Goal: Task Accomplishment & Management: Complete application form

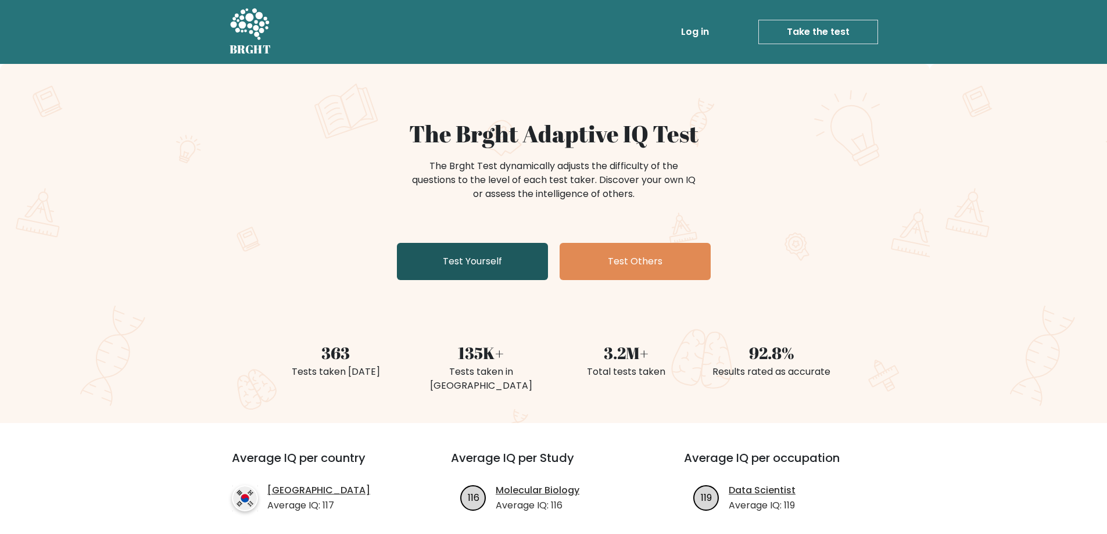
click at [446, 269] on link "Test Yourself" at bounding box center [472, 261] width 151 height 37
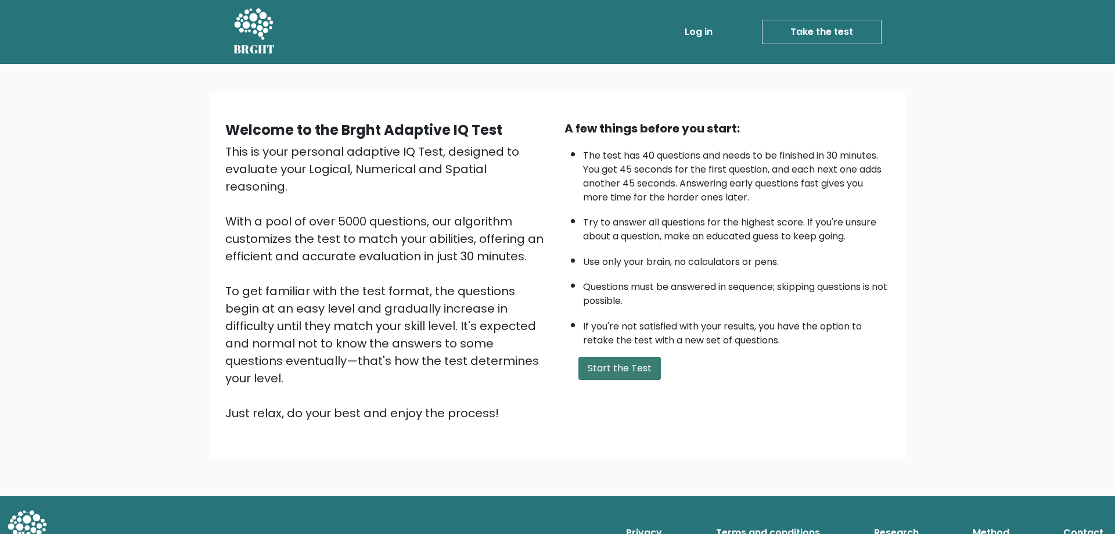
click at [608, 360] on button "Start the Test" at bounding box center [620, 368] width 82 height 23
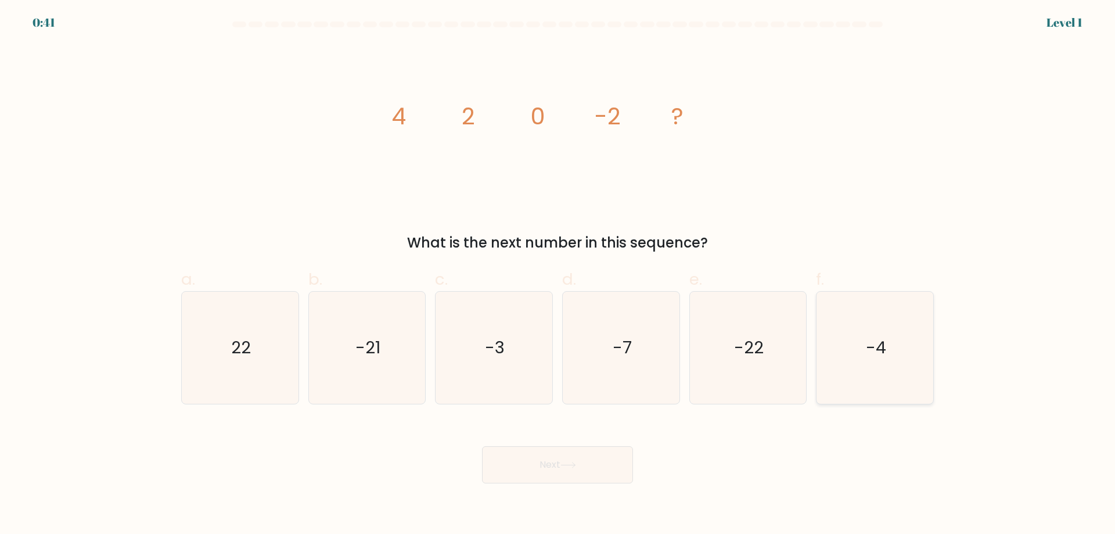
click at [880, 328] on icon "-4" at bounding box center [875, 348] width 112 height 112
click at [558, 275] on input "f. -4" at bounding box center [558, 271] width 1 height 8
radio input "true"
click at [502, 483] on body "0:40 Level 1" at bounding box center [557, 267] width 1115 height 534
click at [502, 480] on button "Next" at bounding box center [557, 464] width 151 height 37
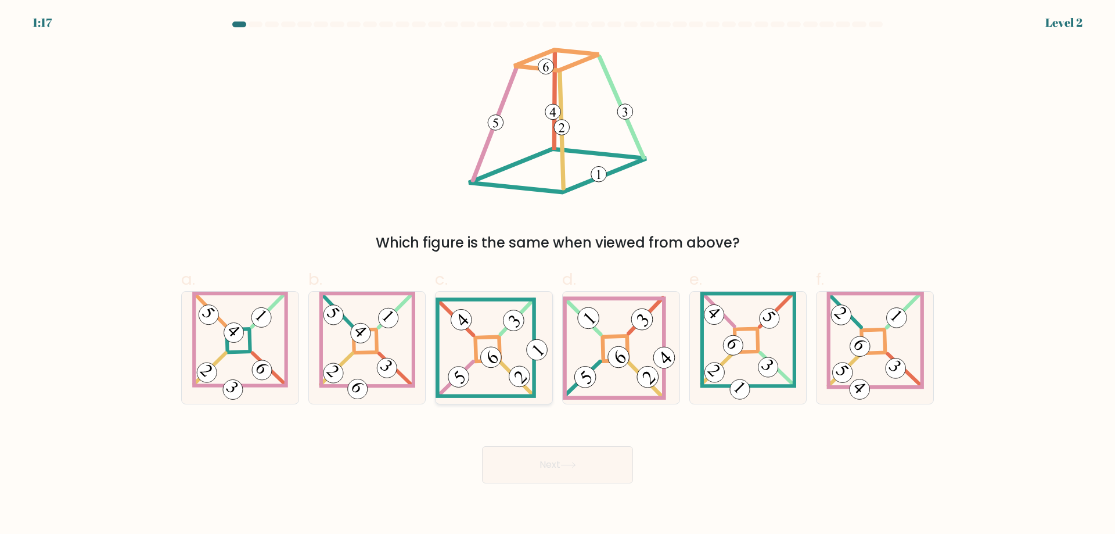
click at [492, 346] on icon at bounding box center [494, 347] width 117 height 100
click at [558, 275] on input "c." at bounding box center [558, 271] width 1 height 8
radio input "true"
click at [536, 465] on button "Next" at bounding box center [557, 464] width 151 height 37
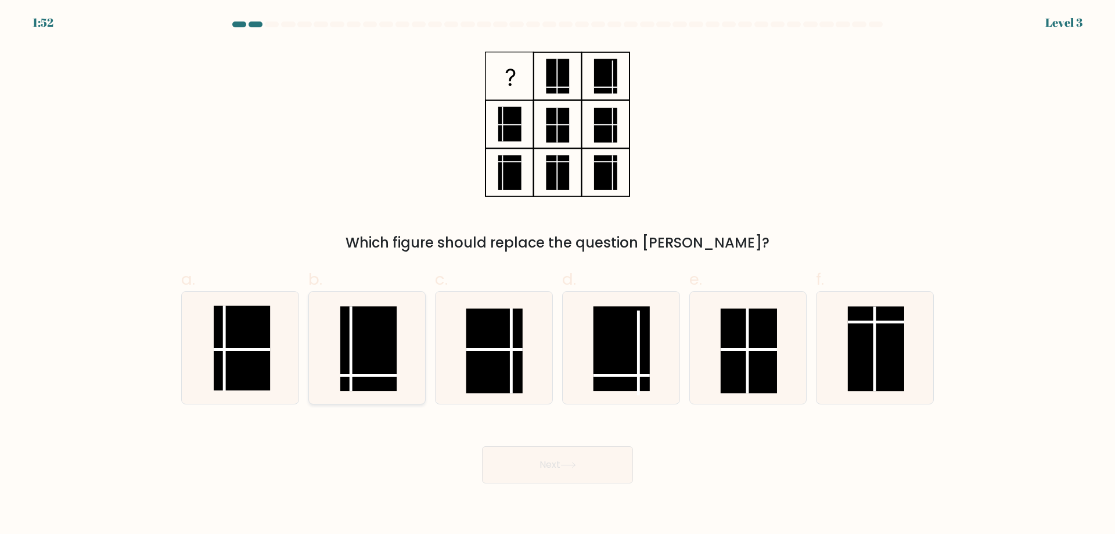
click at [342, 363] on rect at bounding box center [368, 348] width 56 height 85
click at [558, 275] on input "b." at bounding box center [558, 271] width 1 height 8
radio input "true"
click at [589, 466] on button "Next" at bounding box center [557, 464] width 151 height 37
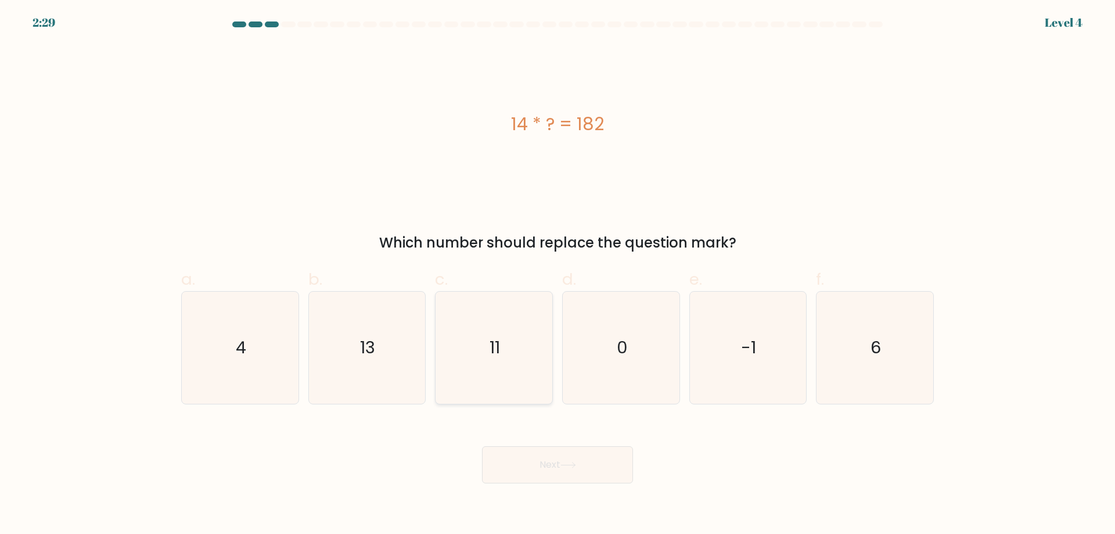
click at [487, 345] on icon "11" at bounding box center [494, 348] width 112 height 112
click at [558, 275] on input "c. 11" at bounding box center [558, 271] width 1 height 8
radio input "true"
click at [572, 467] on icon at bounding box center [569, 465] width 16 height 6
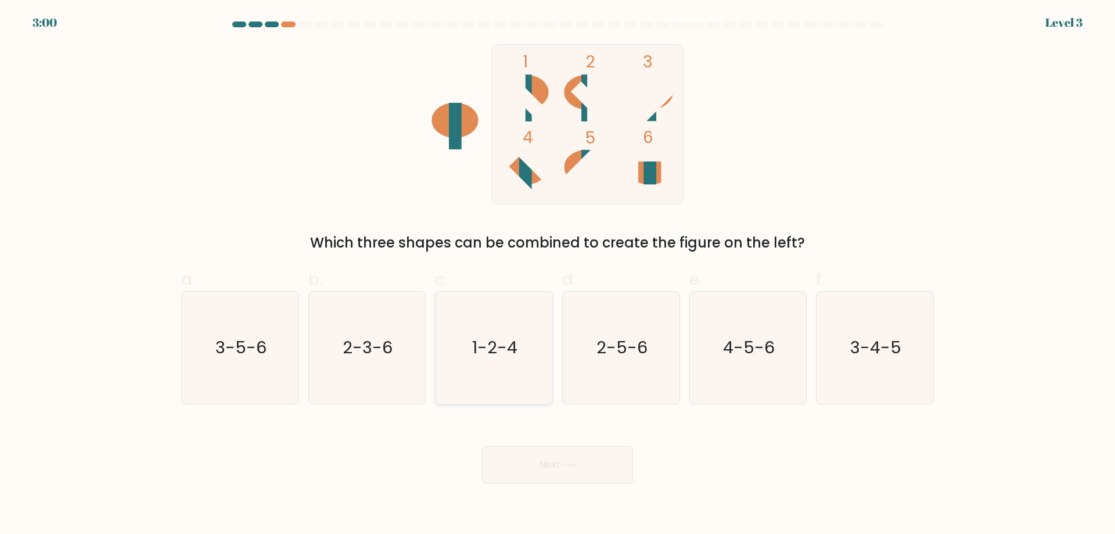
click at [512, 359] on text "1-2-4" at bounding box center [495, 347] width 45 height 23
click at [558, 275] on input "c. 1-2-4" at bounding box center [558, 271] width 1 height 8
radio input "true"
click at [558, 484] on body "3:00 Level 3" at bounding box center [557, 267] width 1115 height 534
click at [556, 471] on button "Next" at bounding box center [557, 464] width 151 height 37
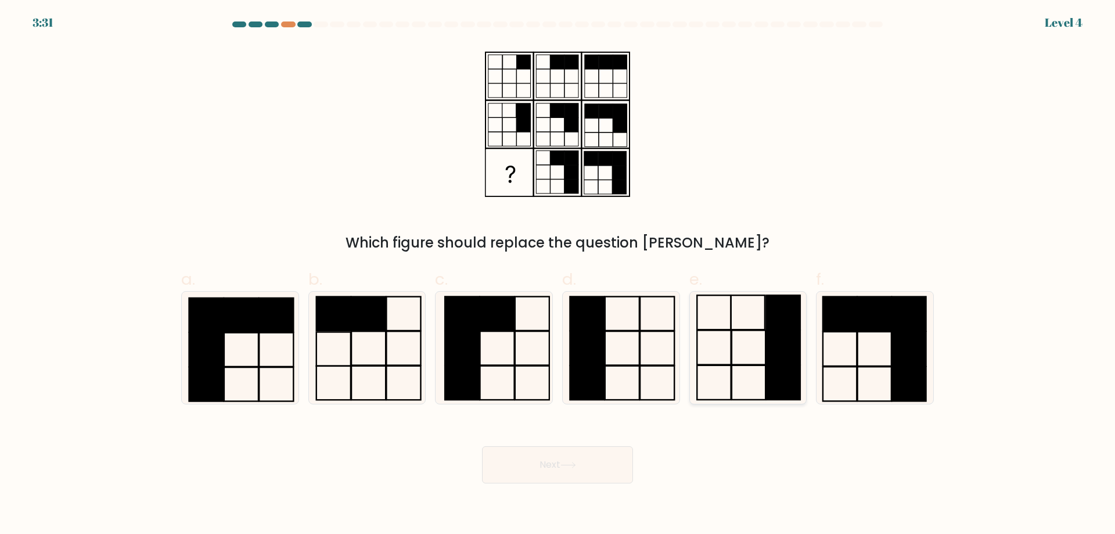
click at [776, 378] on rect at bounding box center [784, 382] width 34 height 34
click at [558, 275] on input "e." at bounding box center [558, 271] width 1 height 8
radio input "true"
click at [554, 459] on button "Next" at bounding box center [557, 464] width 151 height 37
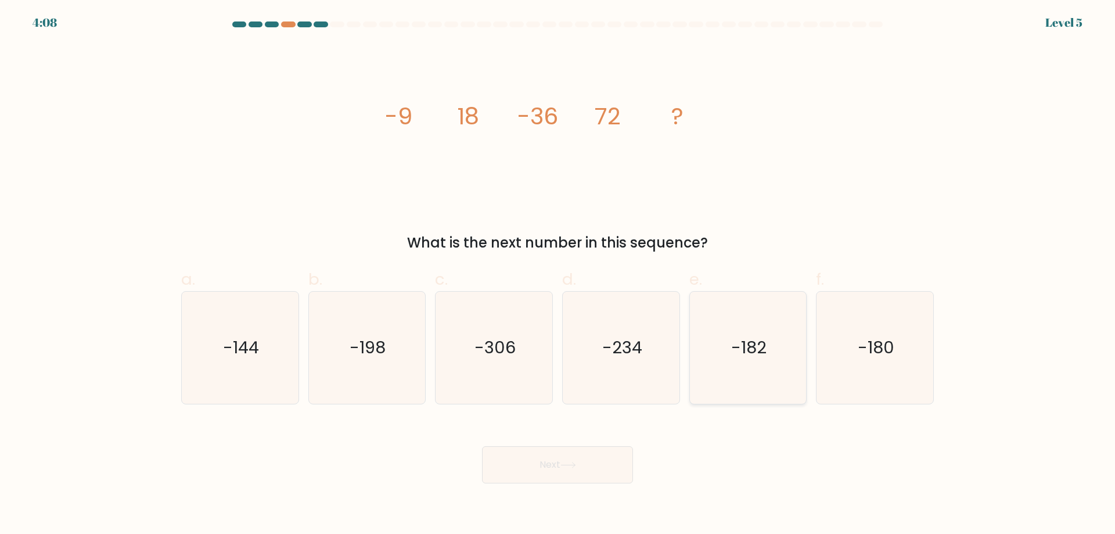
click at [722, 349] on icon "-182" at bounding box center [748, 348] width 112 height 112
click at [558, 275] on input "e. -182" at bounding box center [558, 271] width 1 height 8
radio input "true"
click at [575, 466] on icon at bounding box center [569, 465] width 16 height 6
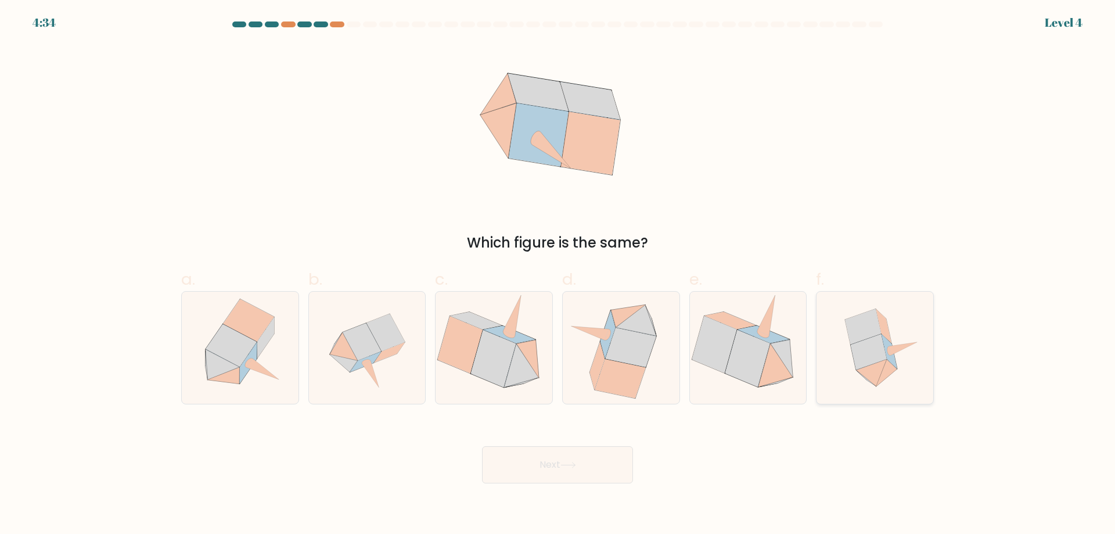
click at [858, 358] on icon at bounding box center [868, 351] width 36 height 35
click at [558, 275] on input "f." at bounding box center [558, 271] width 1 height 8
radio input "true"
click at [613, 470] on button "Next" at bounding box center [557, 464] width 151 height 37
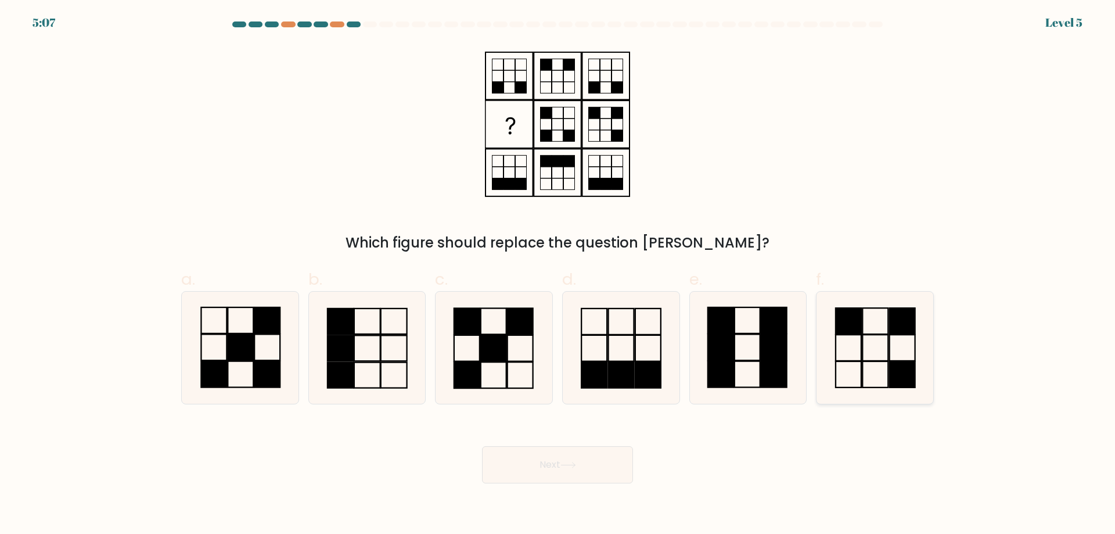
drag, startPoint x: 899, startPoint y: 350, endPoint x: 891, endPoint y: 353, distance: 7.9
click at [899, 351] on icon at bounding box center [875, 348] width 112 height 112
click at [558, 275] on input "f." at bounding box center [558, 271] width 1 height 8
radio input "true"
click at [525, 457] on button "Next" at bounding box center [557, 464] width 151 height 37
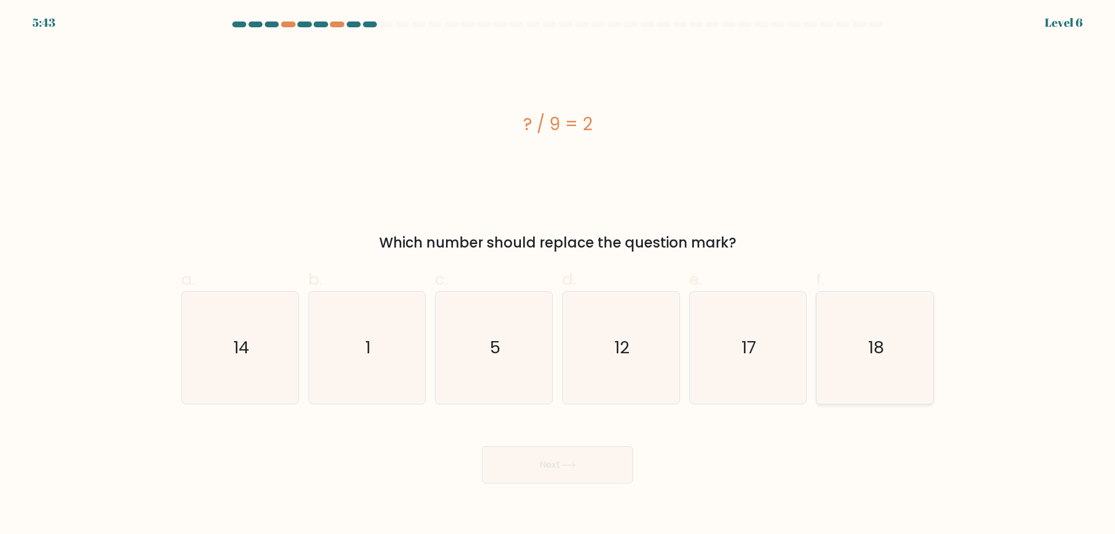
click at [909, 346] on icon "18" at bounding box center [875, 348] width 112 height 112
click at [558, 275] on input "f. 18" at bounding box center [558, 271] width 1 height 8
radio input "true"
click at [601, 464] on button "Next" at bounding box center [557, 464] width 151 height 37
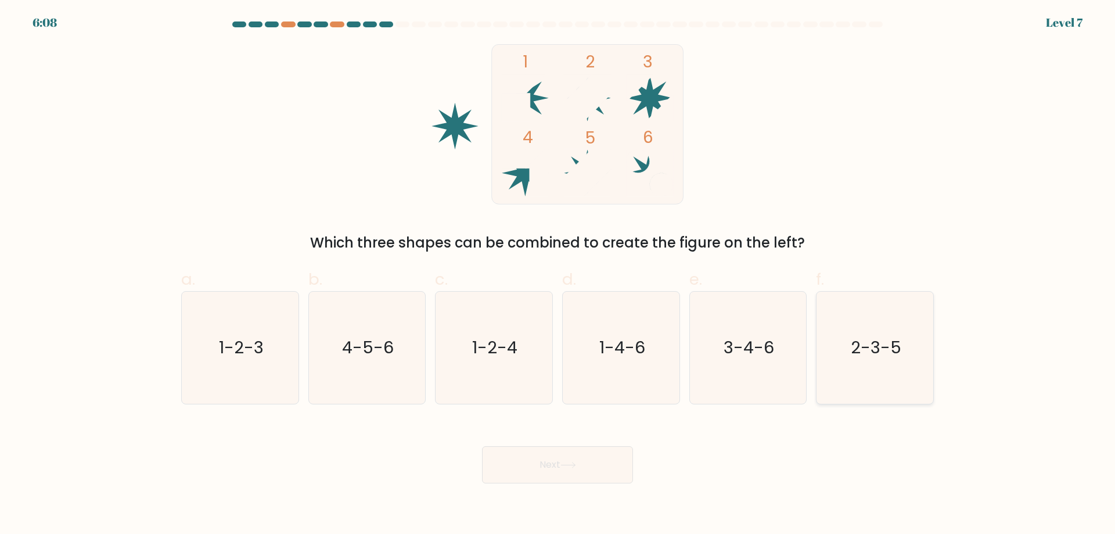
drag, startPoint x: 882, startPoint y: 357, endPoint x: 874, endPoint y: 362, distance: 8.9
click at [883, 357] on text "2-3-5" at bounding box center [876, 347] width 51 height 23
click at [558, 275] on input "f. 2-3-5" at bounding box center [558, 271] width 1 height 8
radio input "true"
click at [532, 454] on button "Next" at bounding box center [557, 464] width 151 height 37
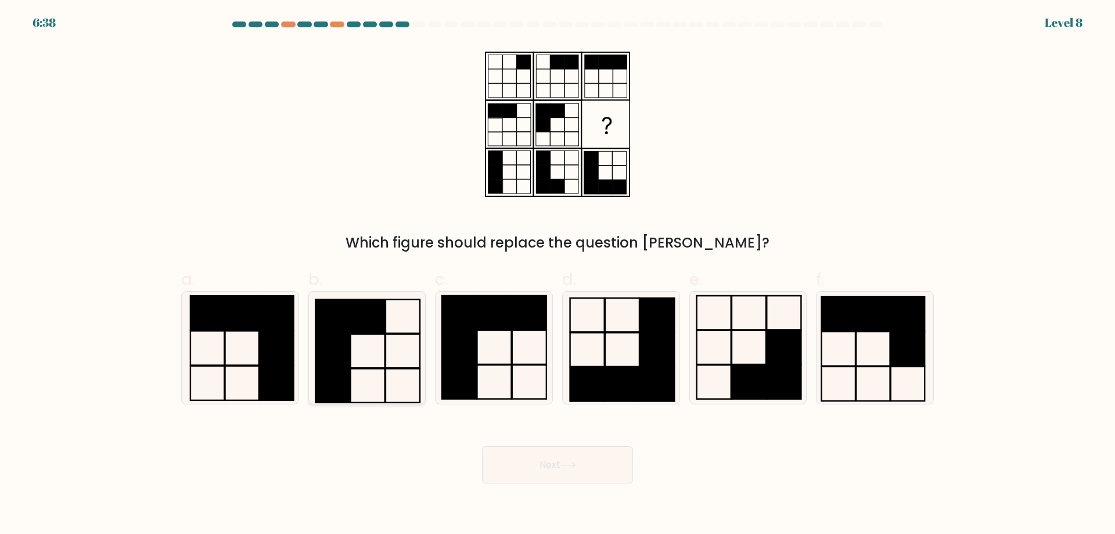
click at [353, 352] on icon at bounding box center [367, 348] width 112 height 112
click at [558, 275] on input "b." at bounding box center [558, 271] width 1 height 8
radio input "true"
click at [570, 466] on icon at bounding box center [569, 465] width 16 height 6
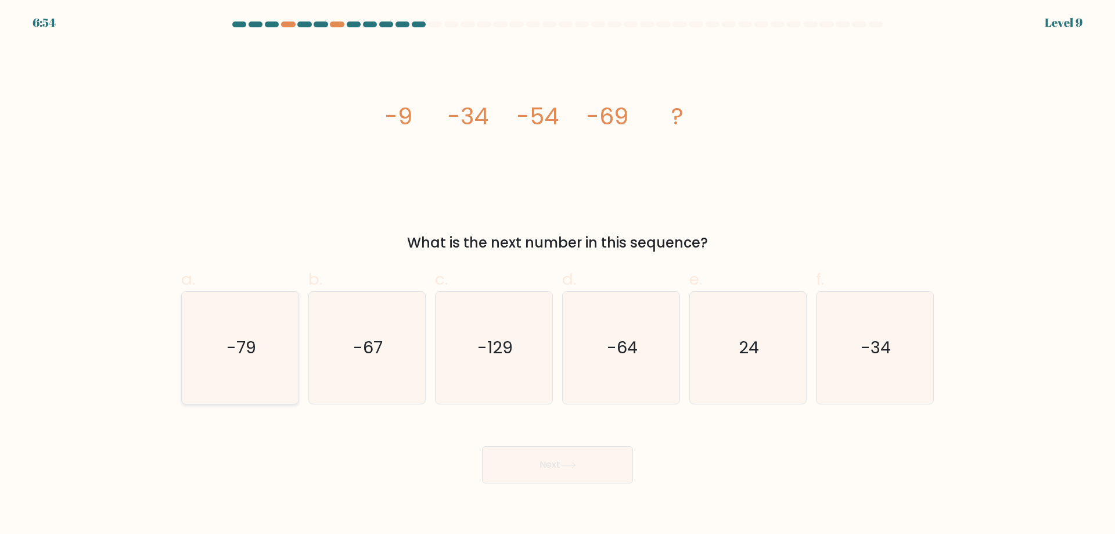
click at [267, 352] on icon "-79" at bounding box center [240, 348] width 112 height 112
click at [558, 275] on input "a. -79" at bounding box center [558, 271] width 1 height 8
radio input "true"
click at [575, 468] on icon at bounding box center [568, 464] width 14 height 5
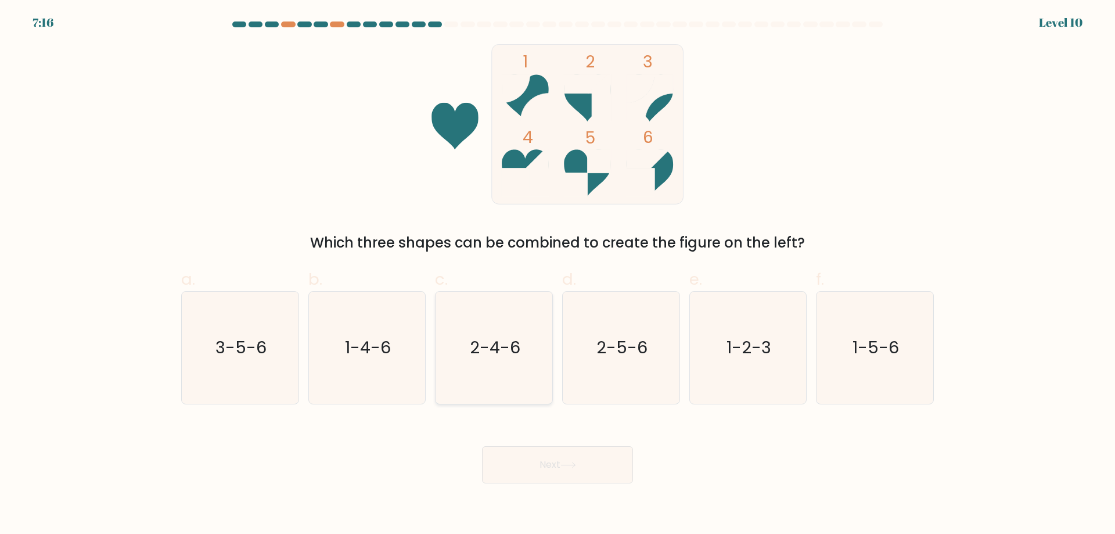
click at [504, 374] on icon "2-4-6" at bounding box center [494, 348] width 112 height 112
click at [558, 275] on input "c. 2-4-6" at bounding box center [558, 271] width 1 height 8
radio input "true"
click at [543, 461] on button "Next" at bounding box center [557, 464] width 151 height 37
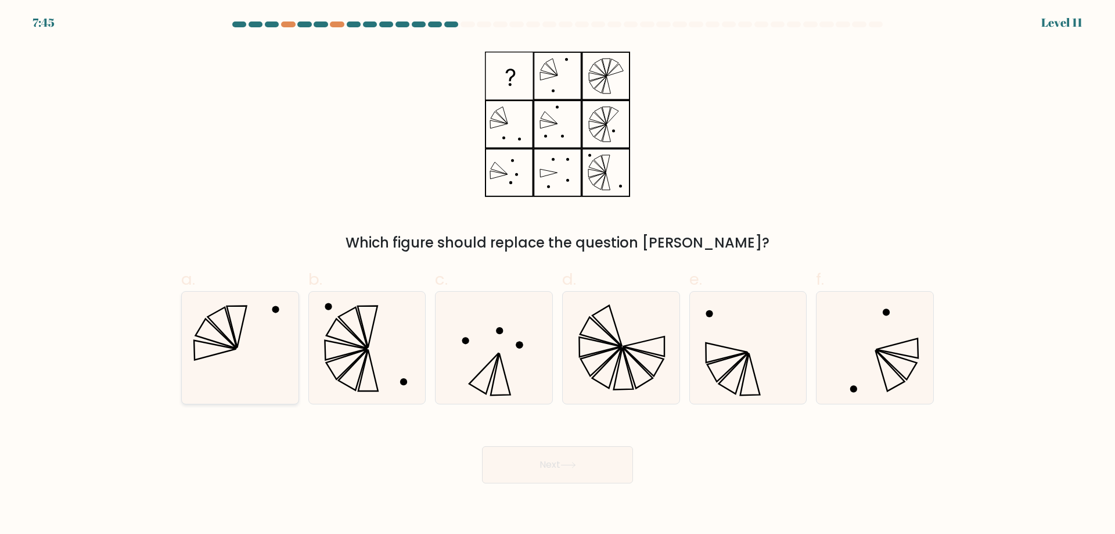
click at [213, 329] on icon at bounding box center [240, 348] width 112 height 112
click at [558, 275] on input "a." at bounding box center [558, 271] width 1 height 8
radio input "true"
click at [486, 480] on button "Next" at bounding box center [557, 464] width 151 height 37
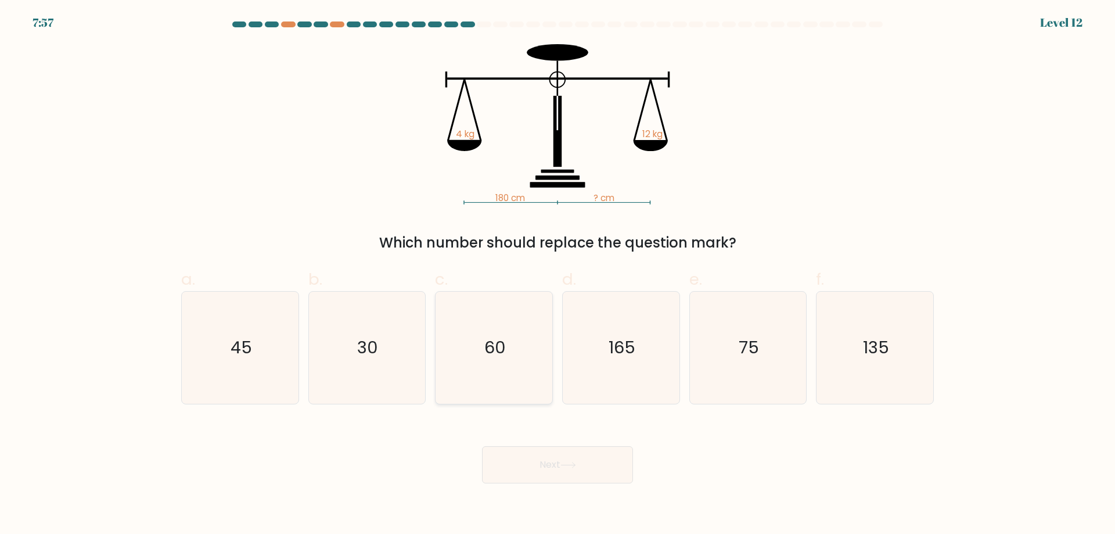
click at [502, 370] on icon "60" at bounding box center [494, 348] width 112 height 112
click at [558, 275] on input "c. 60" at bounding box center [558, 271] width 1 height 8
radio input "true"
click at [529, 459] on button "Next" at bounding box center [557, 464] width 151 height 37
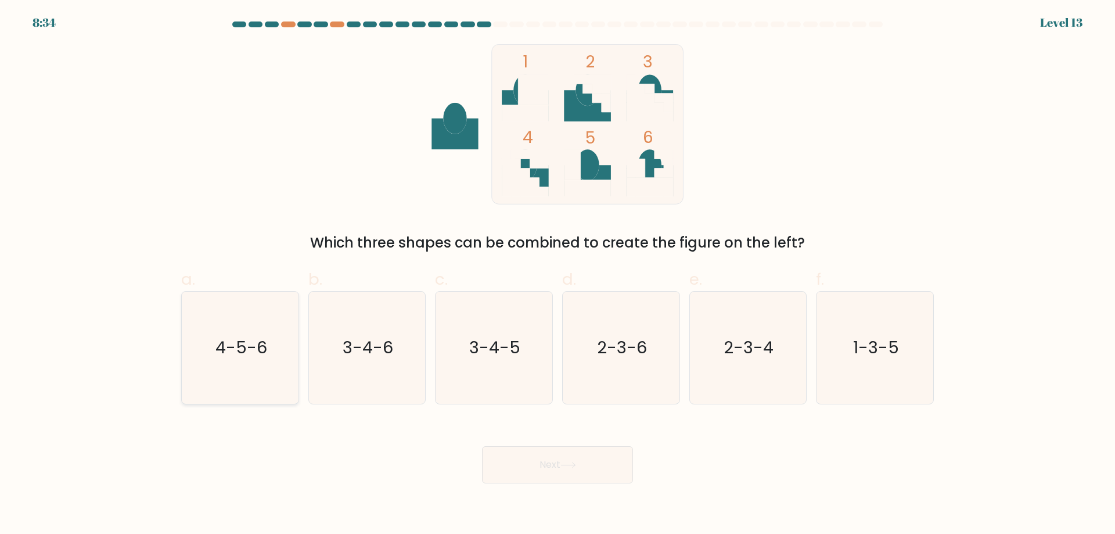
click at [297, 368] on div "4-5-6" at bounding box center [240, 347] width 118 height 113
click at [558, 275] on input "a. 4-5-6" at bounding box center [558, 271] width 1 height 8
radio input "true"
click at [531, 464] on button "Next" at bounding box center [557, 464] width 151 height 37
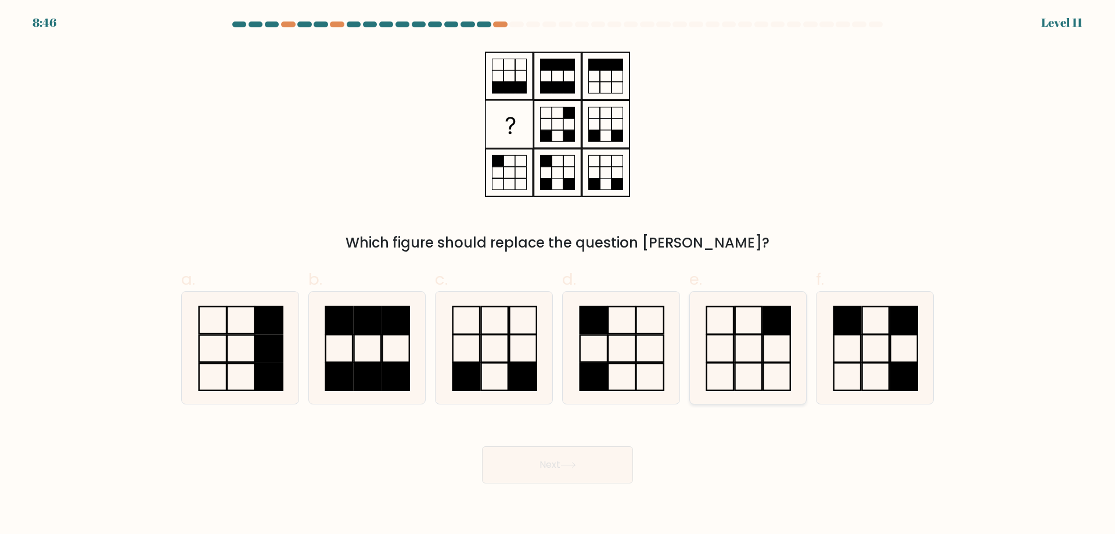
click at [795, 338] on icon at bounding box center [748, 348] width 112 height 112
click at [558, 275] on input "e." at bounding box center [558, 271] width 1 height 8
radio input "true"
click at [609, 461] on button "Next" at bounding box center [557, 464] width 151 height 37
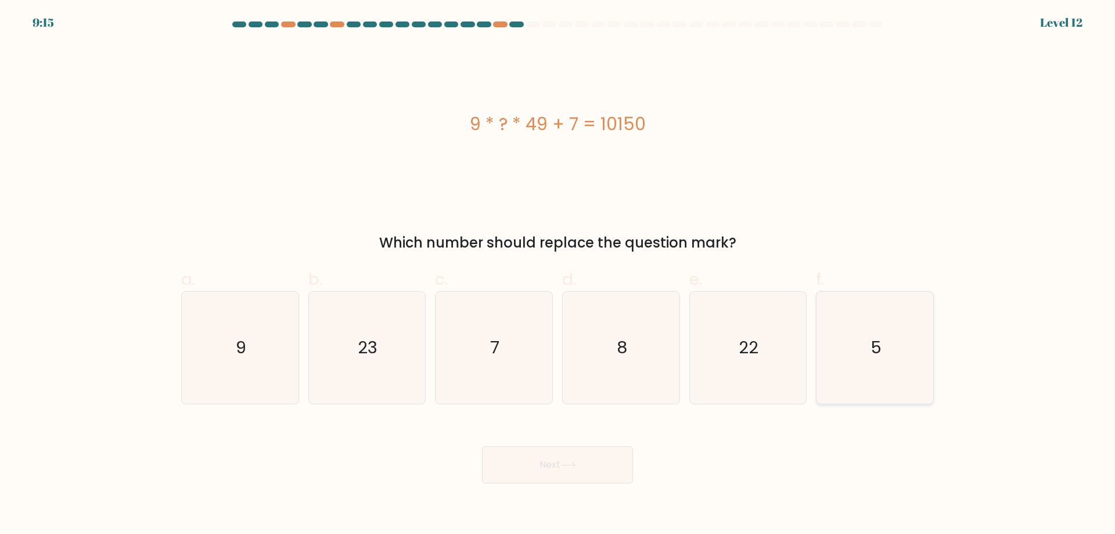
click at [895, 347] on icon "5" at bounding box center [875, 348] width 112 height 112
click at [558, 275] on input "f. 5" at bounding box center [558, 271] width 1 height 8
radio input "true"
click at [533, 471] on button "Next" at bounding box center [557, 464] width 151 height 37
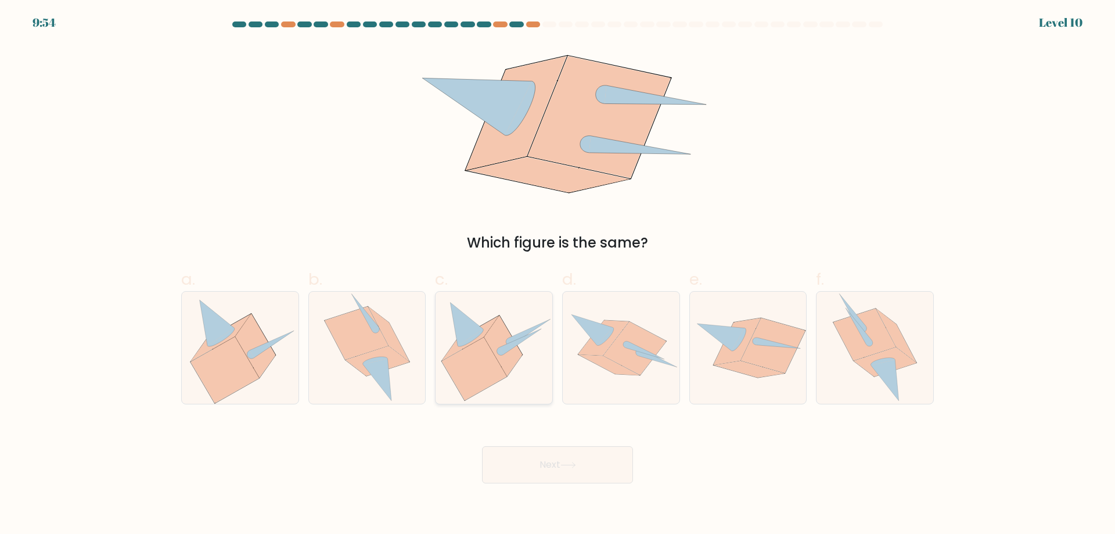
click at [486, 383] on icon at bounding box center [474, 369] width 65 height 63
click at [558, 275] on input "c." at bounding box center [558, 271] width 1 height 8
radio input "true"
click at [574, 464] on icon at bounding box center [569, 465] width 16 height 6
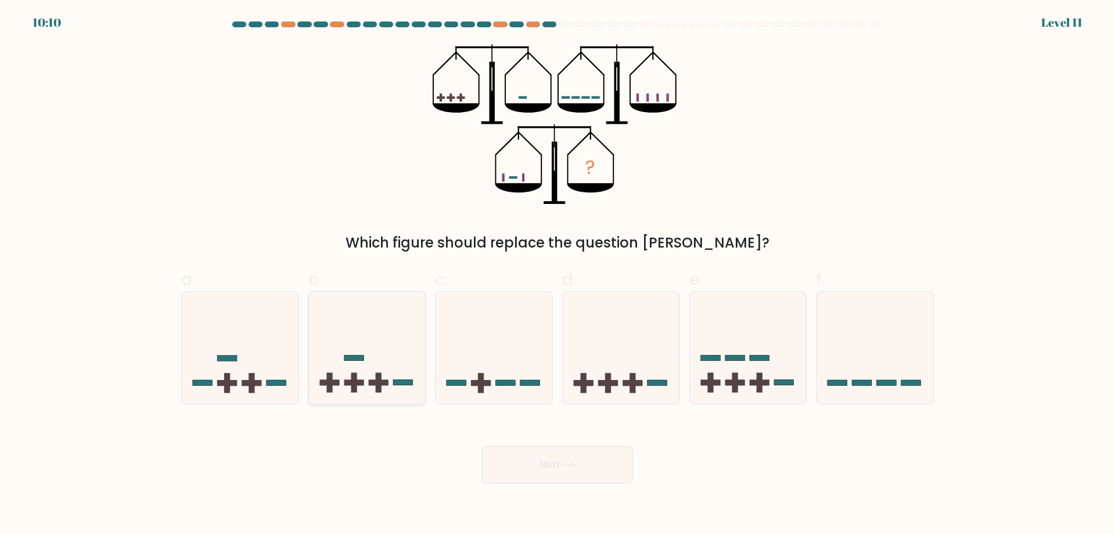
click at [392, 389] on icon at bounding box center [367, 347] width 117 height 96
click at [558, 275] on input "b." at bounding box center [558, 271] width 1 height 8
radio input "true"
click at [565, 462] on icon at bounding box center [569, 465] width 16 height 6
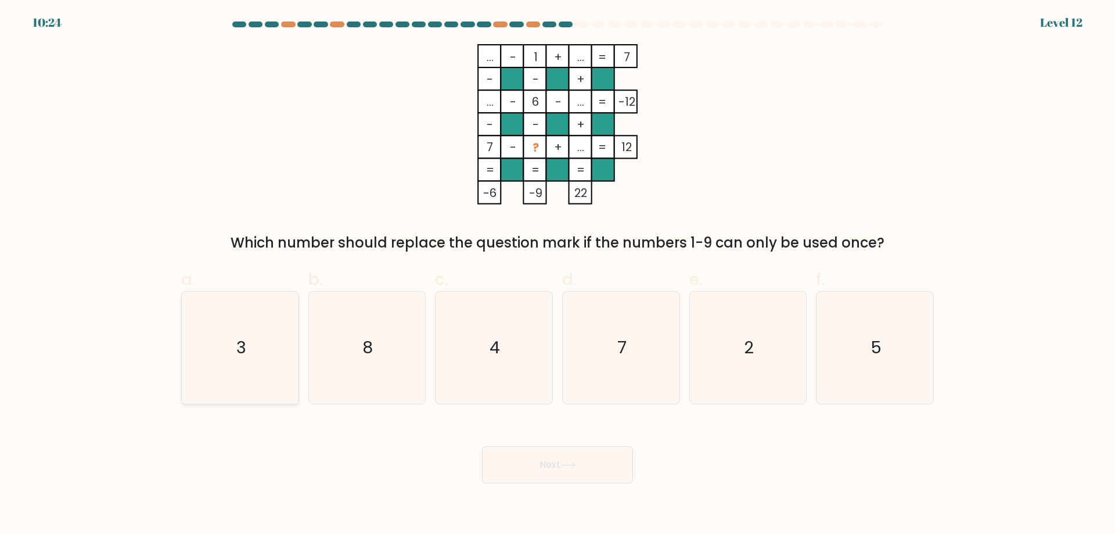
click at [204, 343] on icon "3" at bounding box center [240, 348] width 112 height 112
click at [558, 275] on input "a. 3" at bounding box center [558, 271] width 1 height 8
radio input "true"
click at [523, 466] on button "Next" at bounding box center [557, 464] width 151 height 37
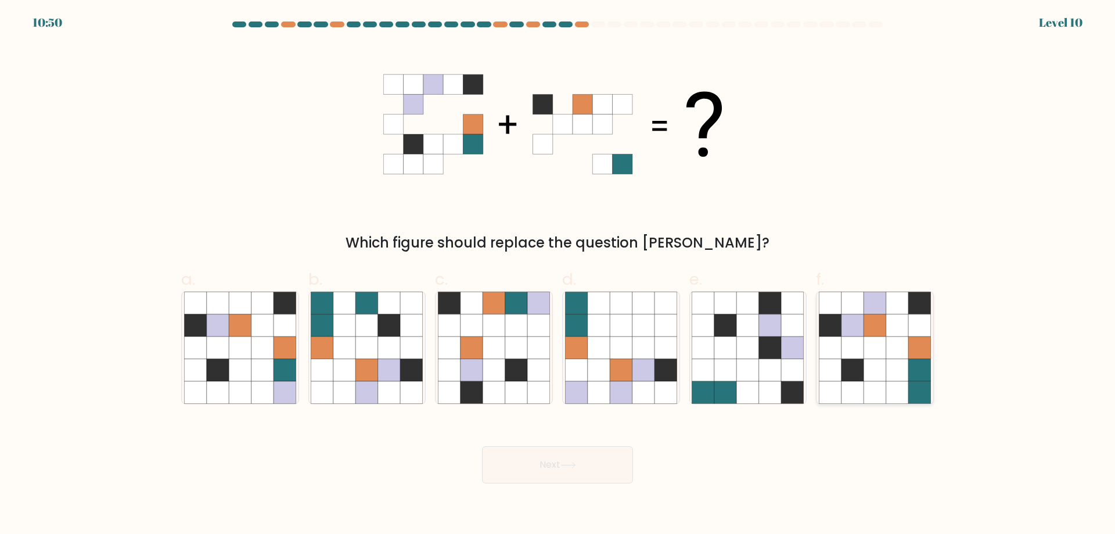
click at [888, 340] on icon at bounding box center [897, 347] width 22 height 22
click at [558, 275] on input "f." at bounding box center [558, 271] width 1 height 8
radio input "true"
click at [597, 475] on button "Next" at bounding box center [557, 464] width 151 height 37
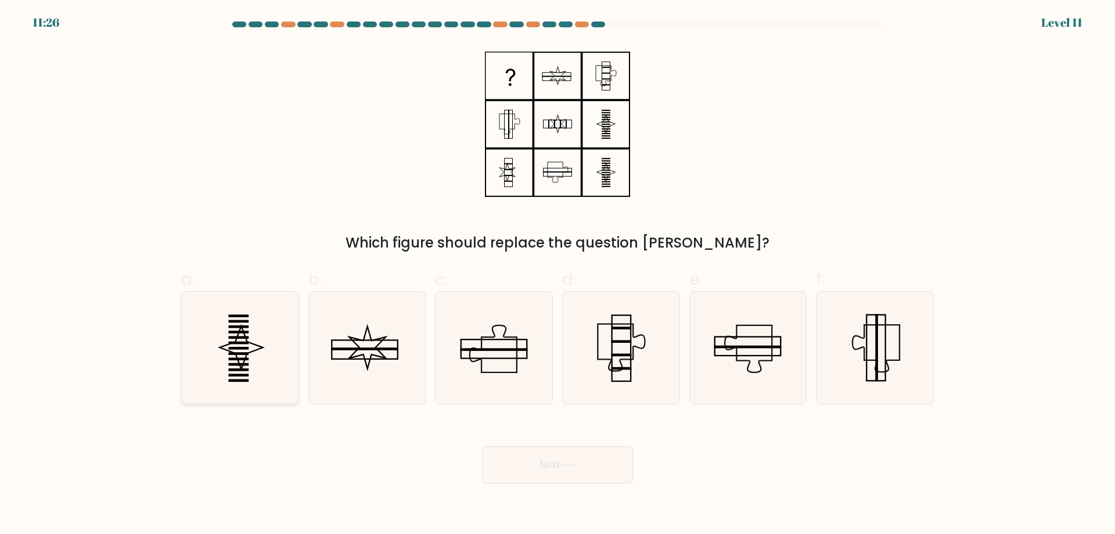
click at [231, 331] on rect at bounding box center [238, 332] width 20 height 3
click at [558, 275] on input "a." at bounding box center [558, 271] width 1 height 8
radio input "true"
click at [555, 485] on body "11:19 Level 11" at bounding box center [557, 267] width 1115 height 534
click at [551, 471] on button "Next" at bounding box center [557, 464] width 151 height 37
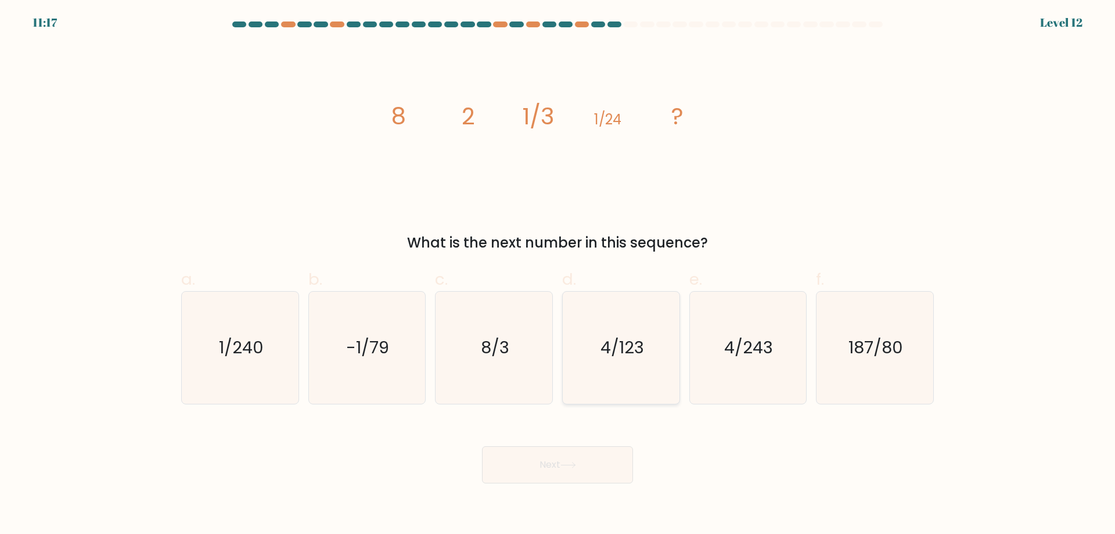
click at [606, 353] on text "4/123" at bounding box center [623, 347] width 44 height 23
click at [558, 275] on input "d. 4/123" at bounding box center [558, 271] width 1 height 8
radio input "true"
click at [572, 469] on button "Next" at bounding box center [557, 464] width 151 height 37
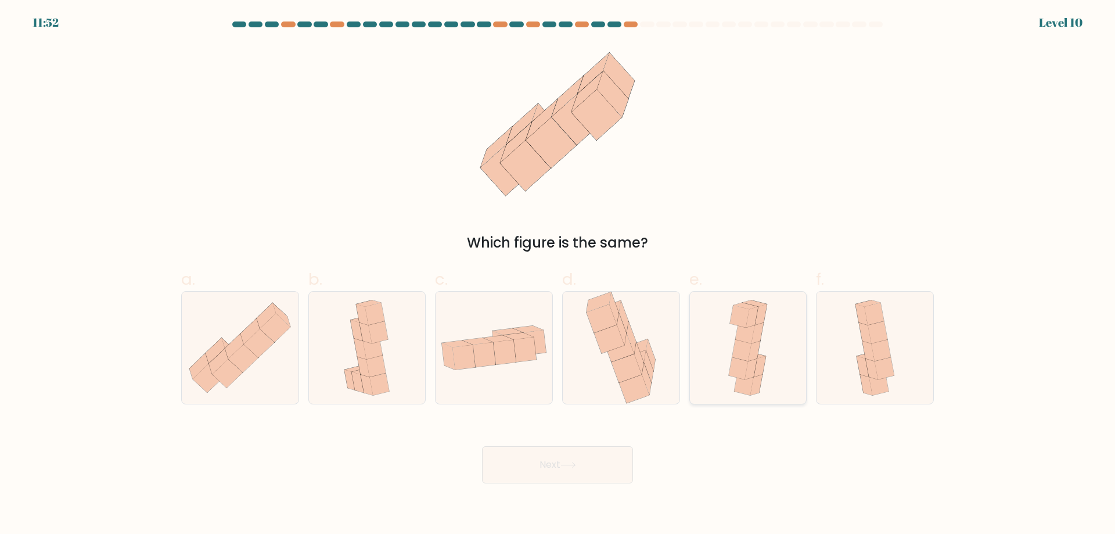
drag, startPoint x: 774, startPoint y: 333, endPoint x: 781, endPoint y: 333, distance: 7.0
click at [776, 333] on div at bounding box center [749, 347] width 118 height 113
click at [558, 275] on input "e." at bounding box center [558, 271] width 1 height 8
radio input "true"
click at [498, 491] on body "11:47 Level 10" at bounding box center [557, 267] width 1115 height 534
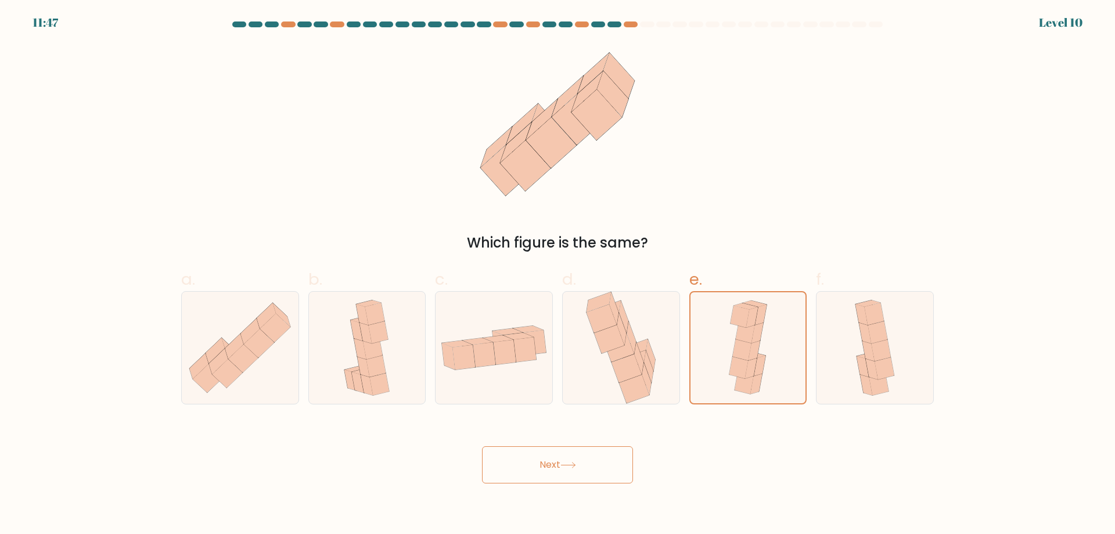
click at [515, 473] on button "Next" at bounding box center [557, 464] width 151 height 37
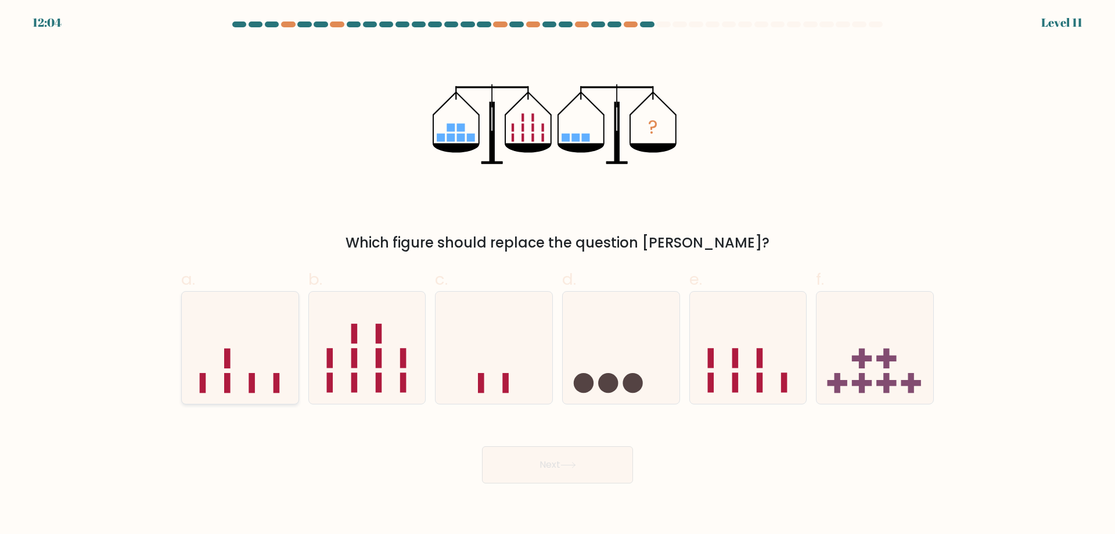
click at [272, 335] on icon at bounding box center [240, 347] width 117 height 96
click at [558, 275] on input "a." at bounding box center [558, 271] width 1 height 8
radio input "true"
click at [570, 484] on body "12:02 Level 11" at bounding box center [557, 267] width 1115 height 534
click at [570, 477] on button "Next" at bounding box center [557, 464] width 151 height 37
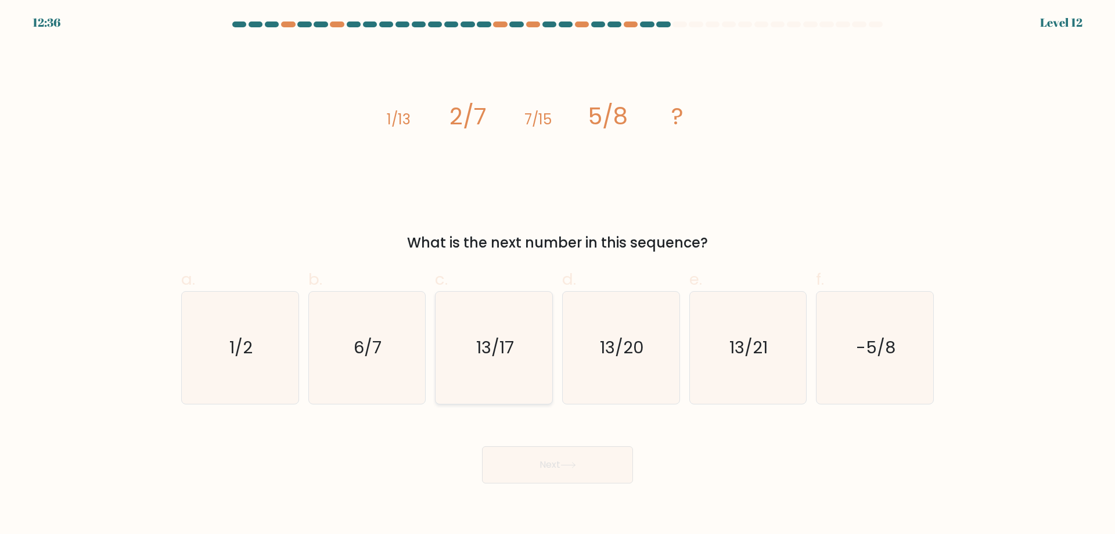
click at [502, 345] on text "13/17" at bounding box center [495, 347] width 38 height 23
click at [558, 275] on input "c. 13/17" at bounding box center [558, 271] width 1 height 8
radio input "true"
click at [566, 474] on button "Next" at bounding box center [557, 464] width 151 height 37
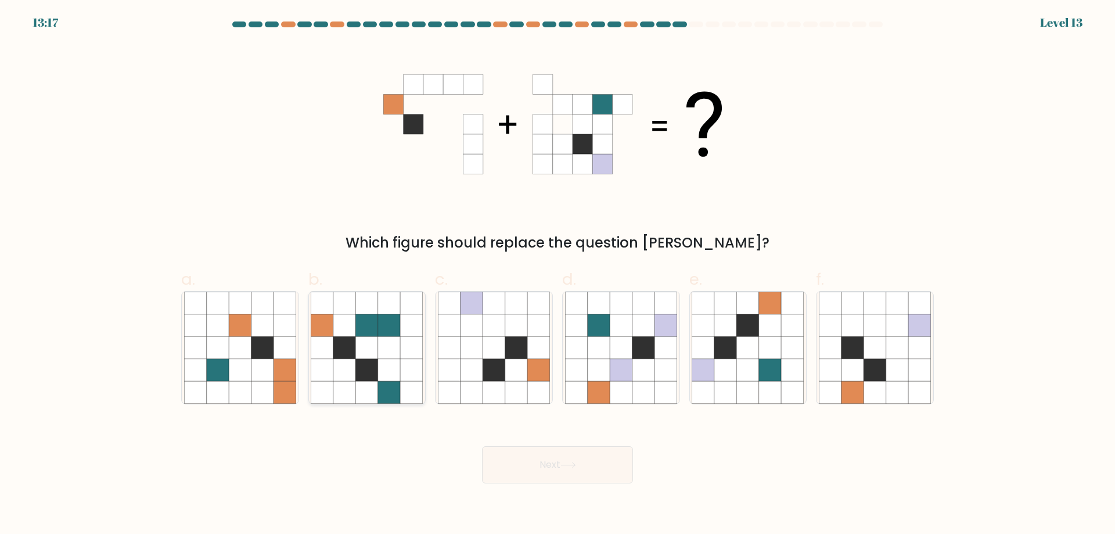
click at [332, 357] on icon at bounding box center [322, 347] width 22 height 22
click at [558, 275] on input "b." at bounding box center [558, 271] width 1 height 8
radio input "true"
click at [386, 329] on icon at bounding box center [389, 325] width 22 height 22
click at [558, 275] on input "b." at bounding box center [558, 271] width 1 height 8
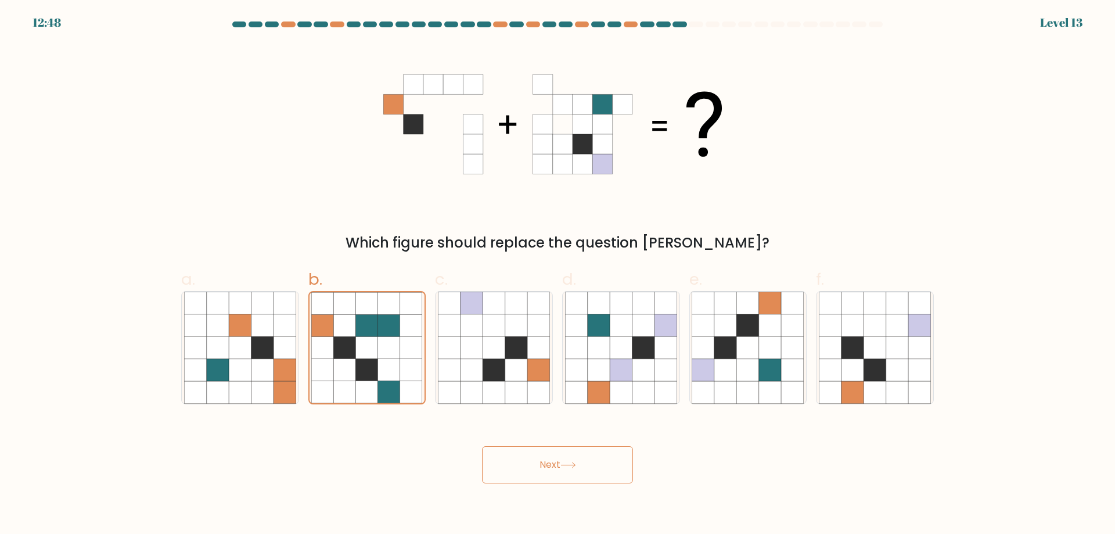
click at [573, 445] on div "Next" at bounding box center [557, 450] width 767 height 65
click at [573, 457] on button "Next" at bounding box center [557, 464] width 151 height 37
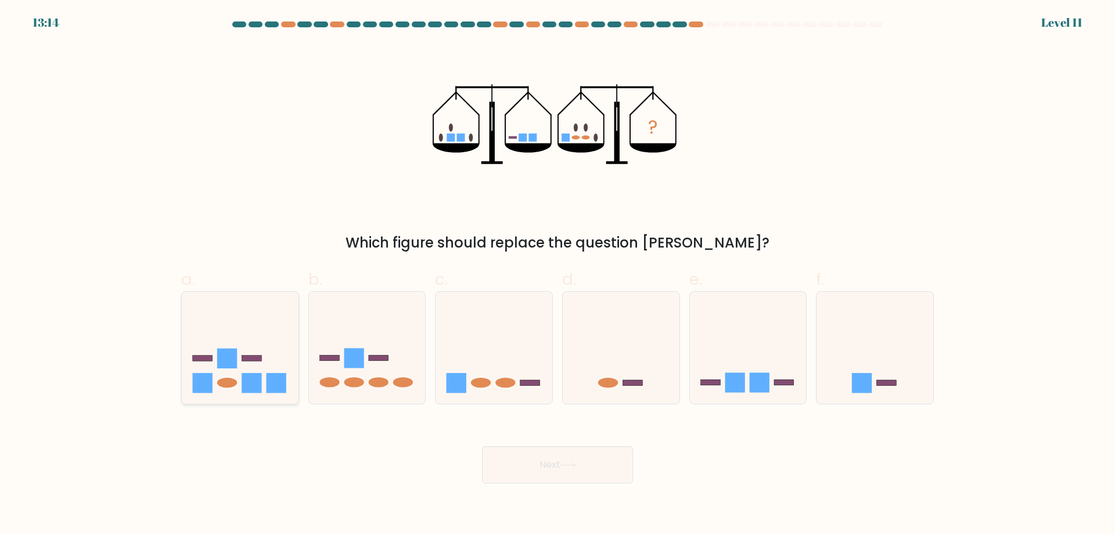
click at [250, 343] on icon at bounding box center [240, 347] width 117 height 96
click at [558, 275] on input "a." at bounding box center [558, 271] width 1 height 8
radio input "true"
click at [562, 479] on button "Next" at bounding box center [557, 464] width 151 height 37
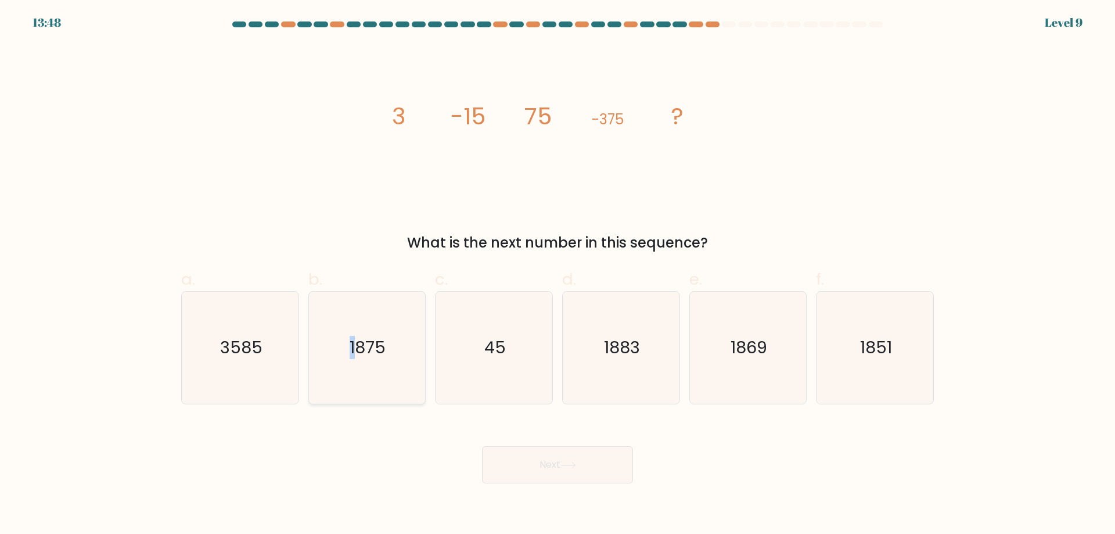
click at [351, 367] on icon "1875" at bounding box center [367, 348] width 112 height 112
click at [599, 464] on button "Next" at bounding box center [557, 464] width 151 height 37
click at [767, 213] on div "image/svg+xml 3 -15 75 -375 ? What is the next number in this sequence?" at bounding box center [557, 148] width 767 height 209
click at [703, 281] on label "e. 1869" at bounding box center [749, 335] width 118 height 137
click at [558, 275] on input "e. 1869" at bounding box center [558, 271] width 1 height 8
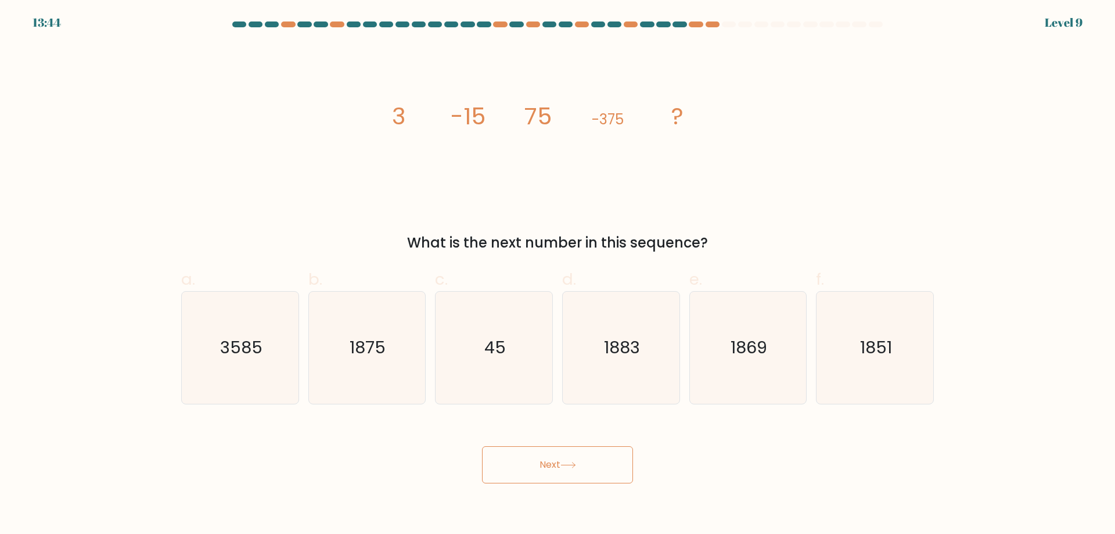
radio input "true"
click at [325, 302] on icon "1875" at bounding box center [367, 348] width 112 height 112
click at [558, 275] on input "b. 1875" at bounding box center [558, 271] width 1 height 8
radio input "true"
click at [594, 465] on button "Next" at bounding box center [557, 464] width 151 height 37
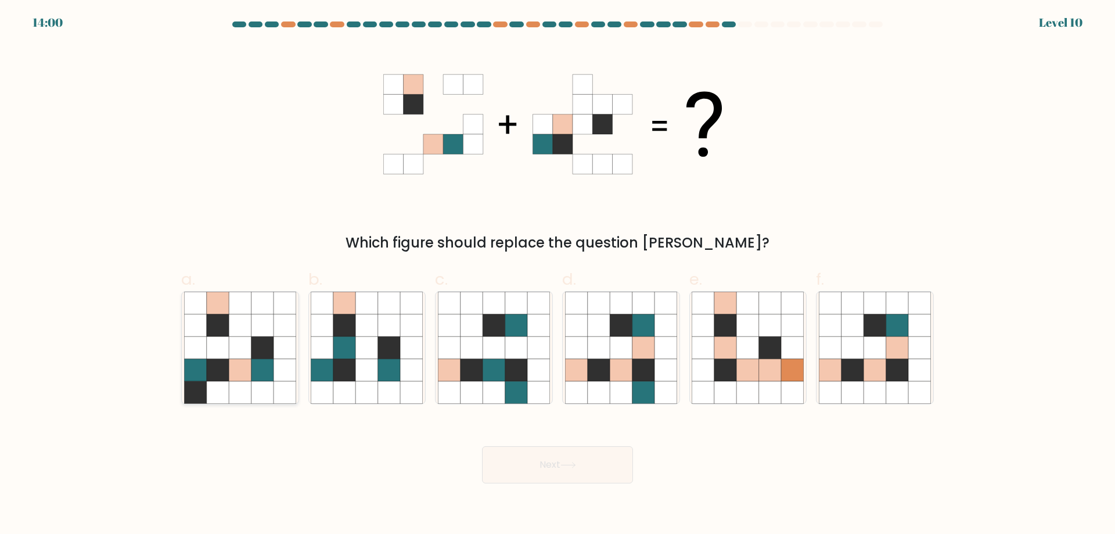
click at [262, 390] on icon at bounding box center [263, 392] width 22 height 22
click at [558, 275] on input "a." at bounding box center [558, 271] width 1 height 8
radio input "true"
click at [579, 469] on button "Next" at bounding box center [557, 464] width 151 height 37
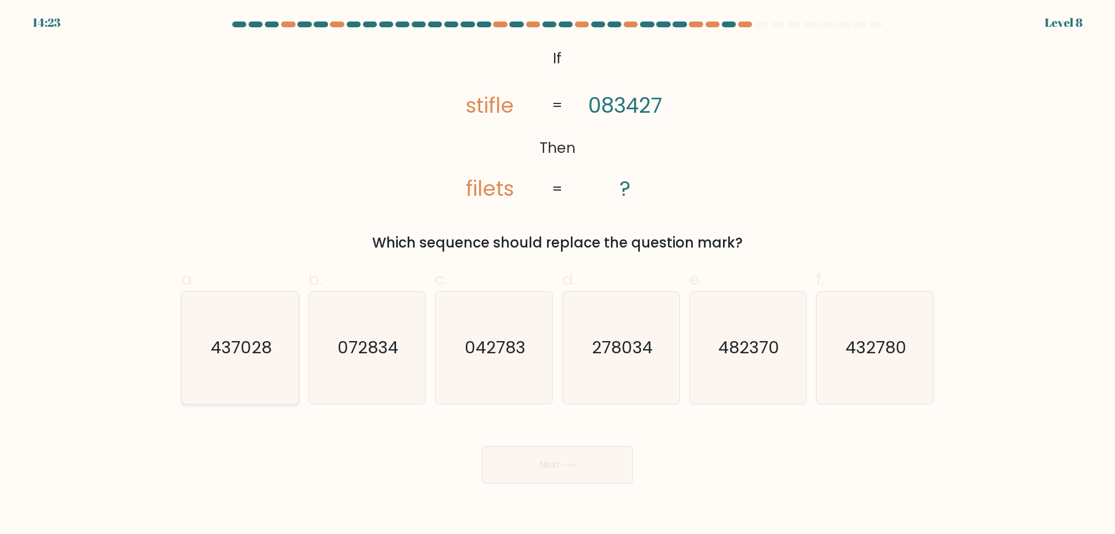
click at [229, 332] on icon "437028" at bounding box center [240, 348] width 112 height 112
click at [558, 275] on input "a. 437028" at bounding box center [558, 271] width 1 height 8
radio input "true"
click at [880, 346] on text "432780" at bounding box center [876, 347] width 61 height 23
click at [558, 275] on input "f. 432780" at bounding box center [558, 271] width 1 height 8
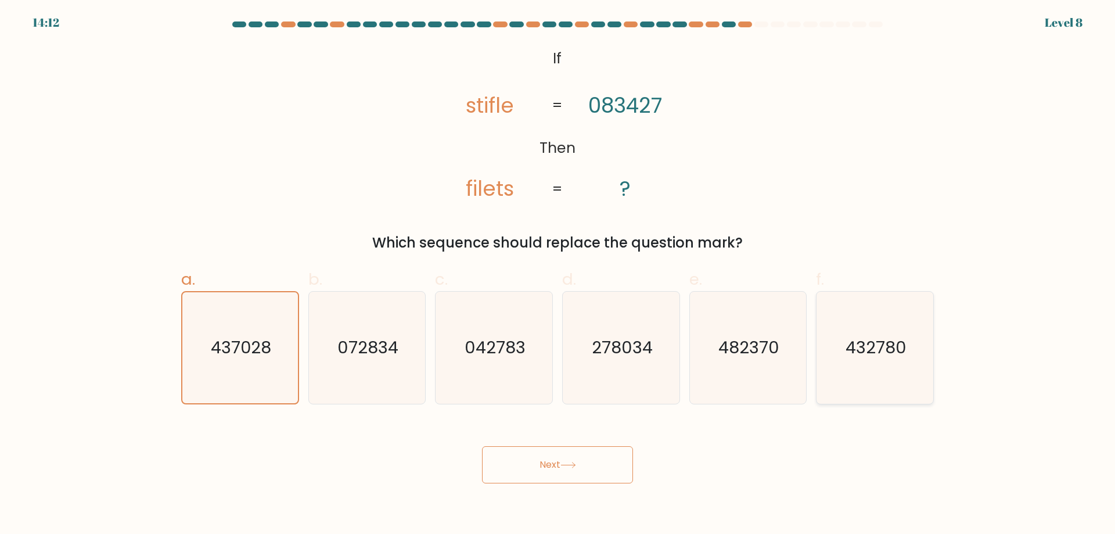
radio input "true"
click at [561, 466] on button "Next" at bounding box center [557, 464] width 151 height 37
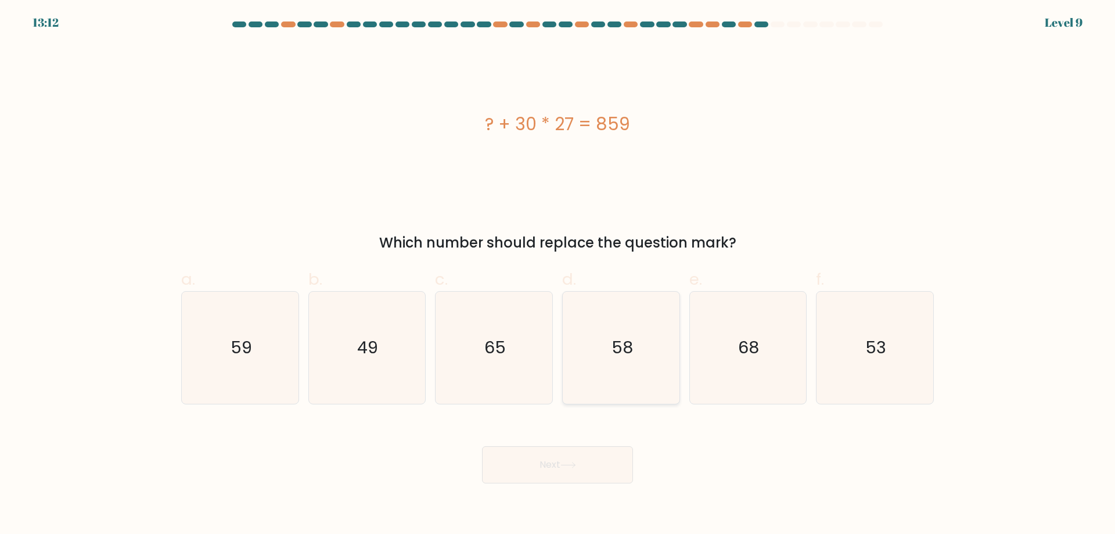
click at [644, 361] on icon "58" at bounding box center [621, 348] width 112 height 112
click at [558, 275] on input "d. 58" at bounding box center [558, 271] width 1 height 8
radio input "true"
click at [744, 347] on text "68" at bounding box center [749, 347] width 21 height 23
click at [782, 333] on icon "68" at bounding box center [748, 348] width 112 height 112
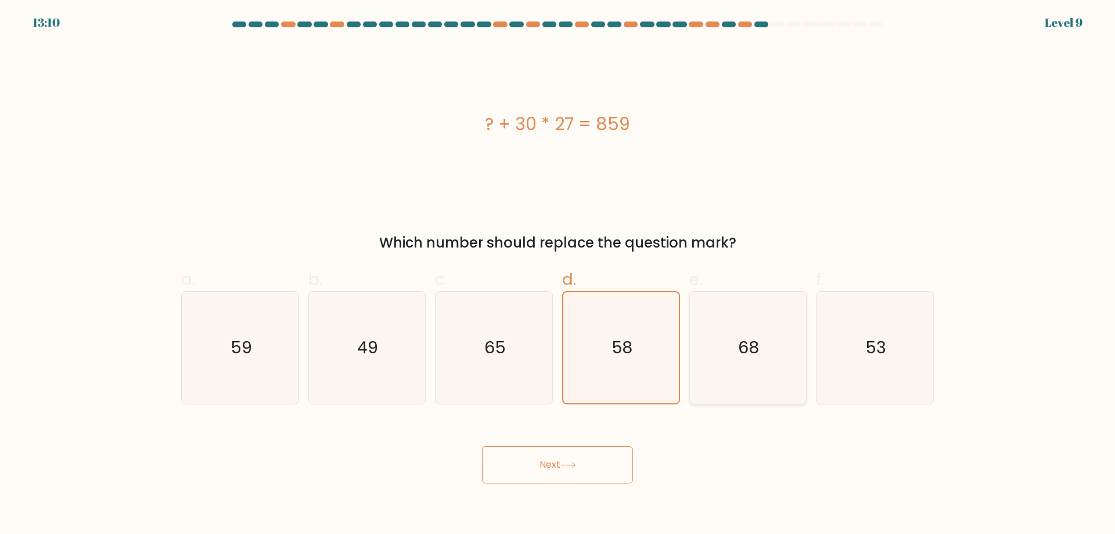
click at [558, 275] on input "e. 68" at bounding box center [558, 271] width 1 height 8
radio input "true"
click at [581, 471] on button "Next" at bounding box center [557, 464] width 151 height 37
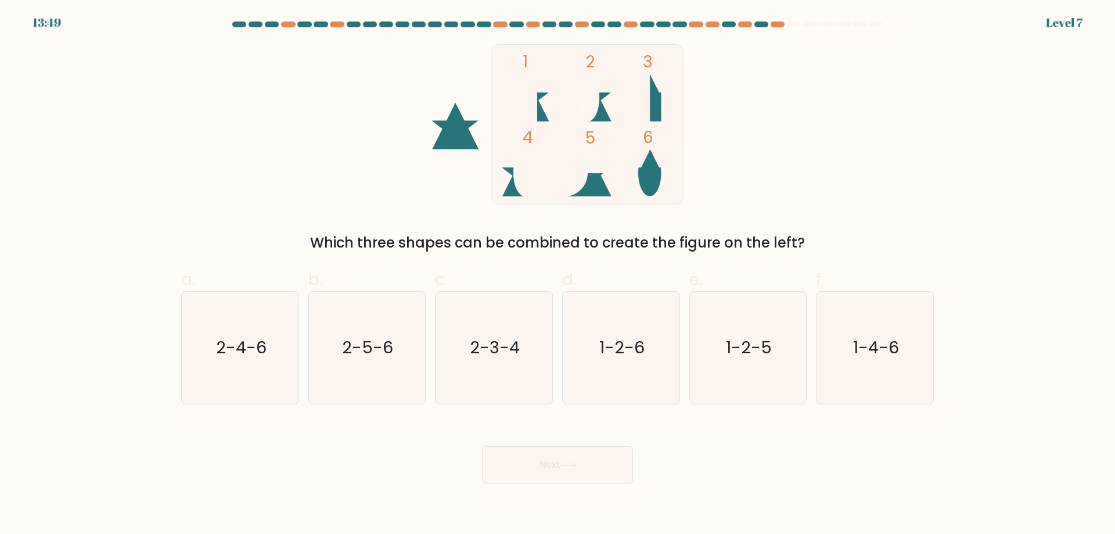
click at [776, 30] on form at bounding box center [557, 252] width 1115 height 462
click at [775, 24] on div at bounding box center [778, 24] width 14 height 6
click at [774, 24] on div at bounding box center [778, 24] width 14 height 6
click at [249, 372] on icon "2-4-6" at bounding box center [240, 348] width 112 height 112
click at [558, 275] on input "a. 2-4-6" at bounding box center [558, 271] width 1 height 8
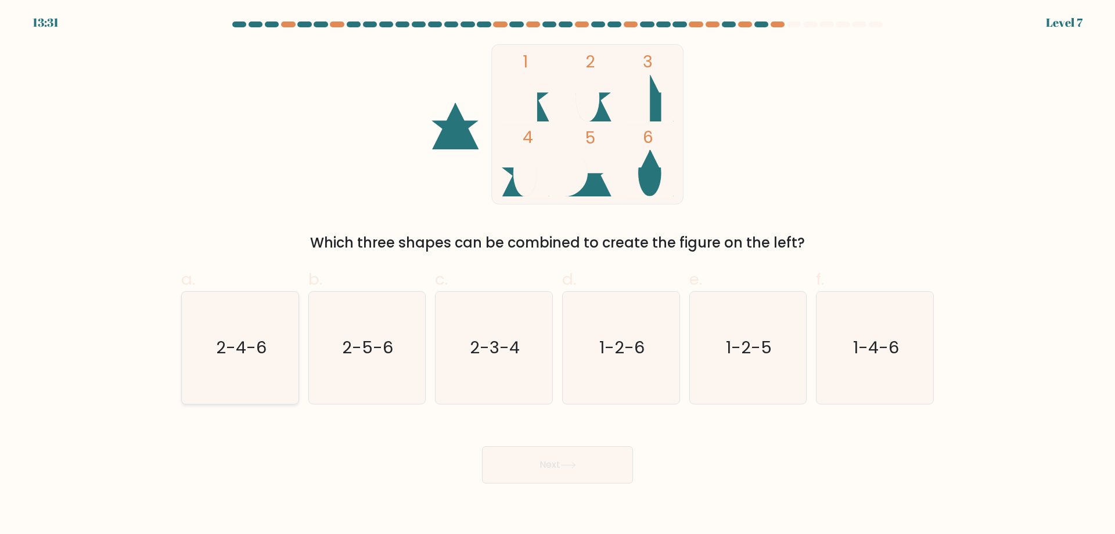
radio input "true"
click at [570, 472] on button "Next" at bounding box center [557, 464] width 151 height 37
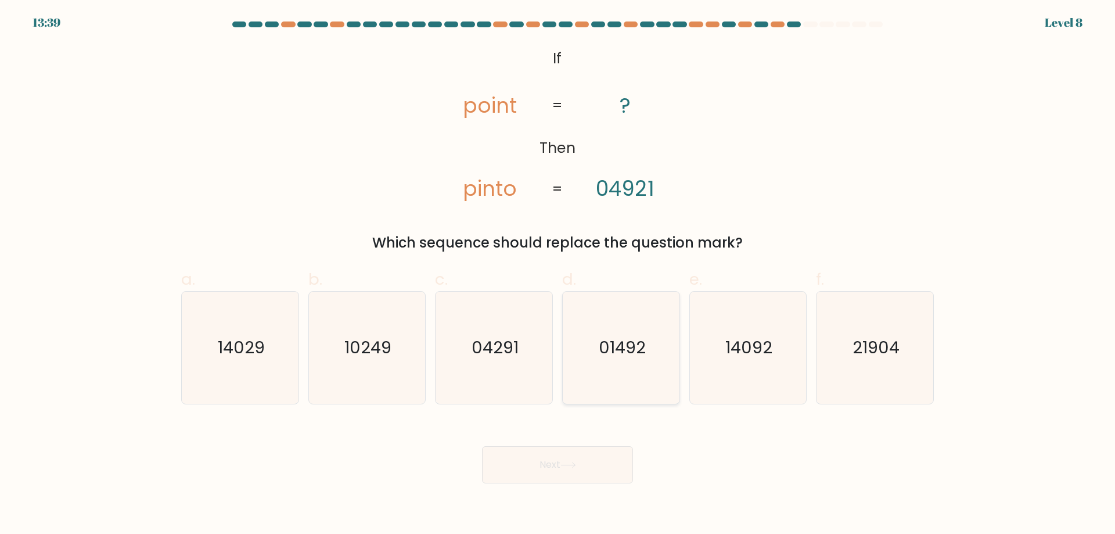
click at [605, 379] on icon "01492" at bounding box center [621, 348] width 112 height 112
click at [558, 275] on input "d. 01492" at bounding box center [558, 271] width 1 height 8
radio input "true"
click at [545, 474] on button "Next" at bounding box center [557, 464] width 151 height 37
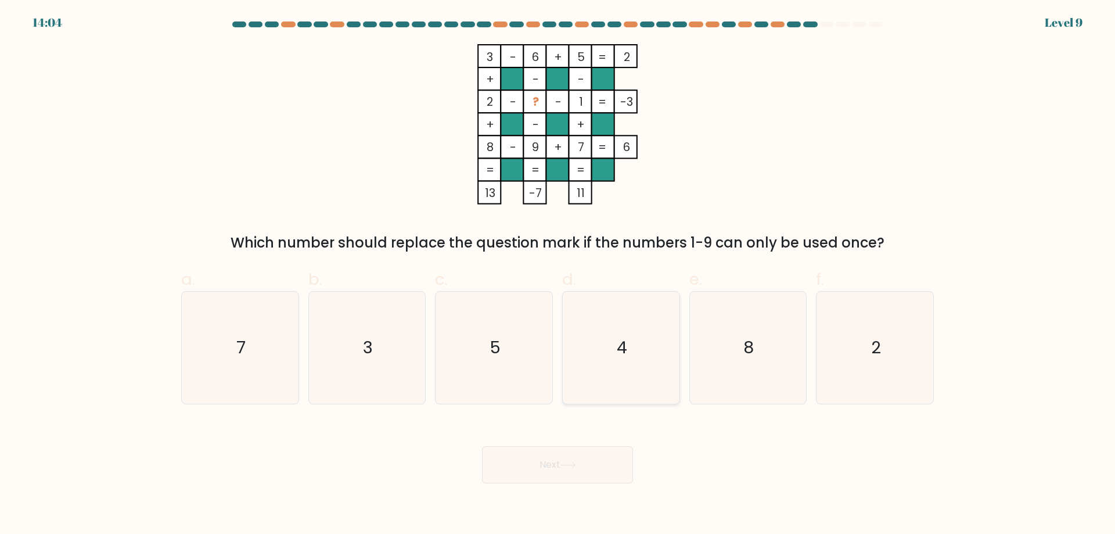
click at [659, 354] on icon "4" at bounding box center [621, 348] width 112 height 112
click at [558, 275] on input "d. 4" at bounding box center [558, 271] width 1 height 8
radio input "true"
click at [604, 465] on button "Next" at bounding box center [557, 464] width 151 height 37
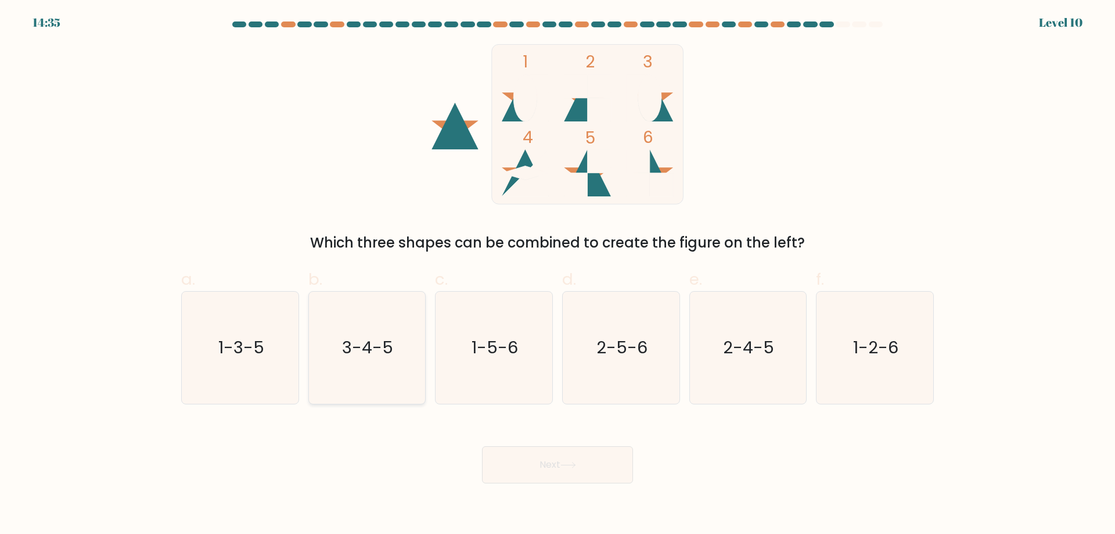
click at [395, 377] on icon "3-4-5" at bounding box center [367, 348] width 112 height 112
click at [558, 275] on input "b. 3-4-5" at bounding box center [558, 271] width 1 height 8
radio input "true"
click at [518, 348] on icon "1-5-6" at bounding box center [494, 348] width 112 height 112
click at [558, 275] on input "c. 1-5-6" at bounding box center [558, 271] width 1 height 8
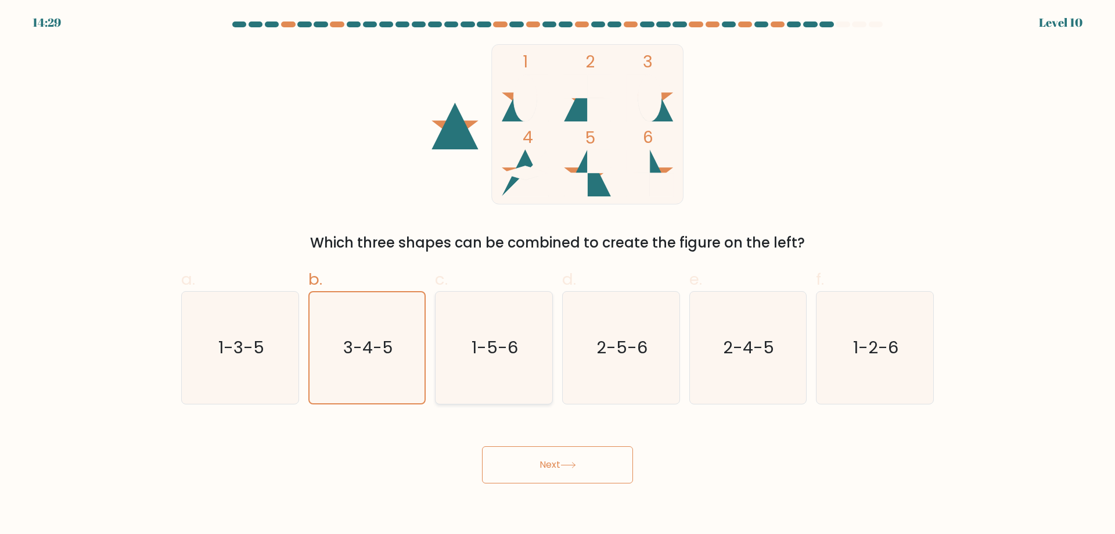
radio input "true"
click at [614, 473] on button "Next" at bounding box center [557, 464] width 151 height 37
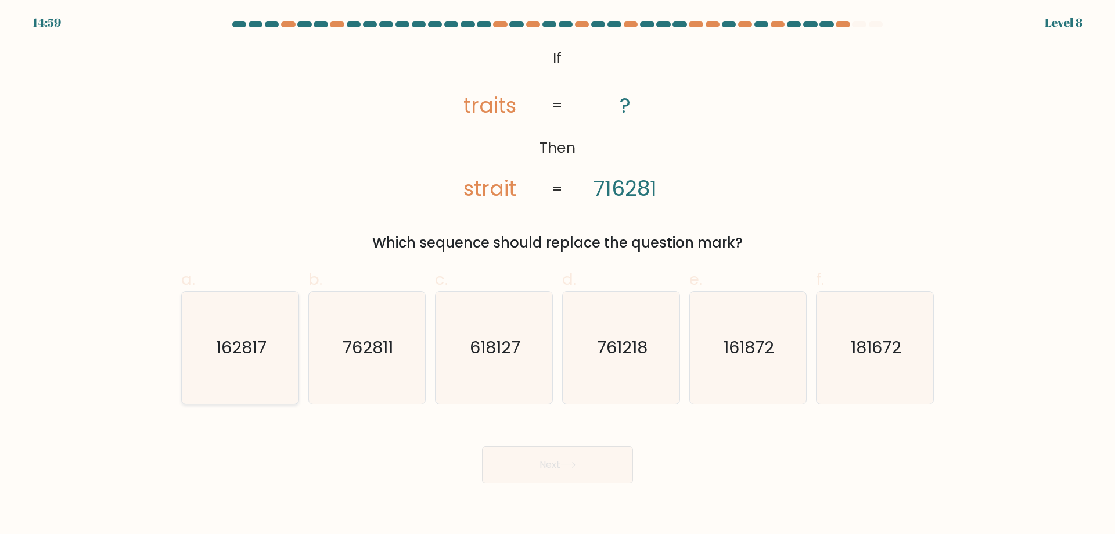
click at [260, 364] on icon "162817" at bounding box center [240, 348] width 112 height 112
click at [558, 275] on input "a. 162817" at bounding box center [558, 271] width 1 height 8
radio input "true"
click at [548, 463] on button "Next" at bounding box center [557, 464] width 151 height 37
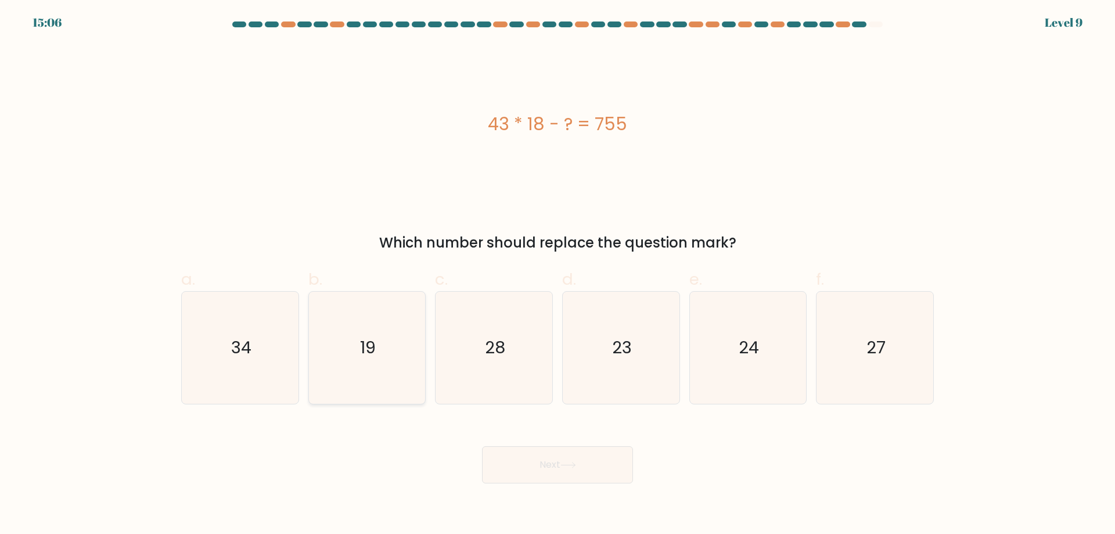
click at [365, 329] on icon "19" at bounding box center [367, 348] width 112 height 112
click at [558, 275] on input "b. 19" at bounding box center [558, 271] width 1 height 8
radio input "true"
click at [521, 466] on button "Next" at bounding box center [557, 464] width 151 height 37
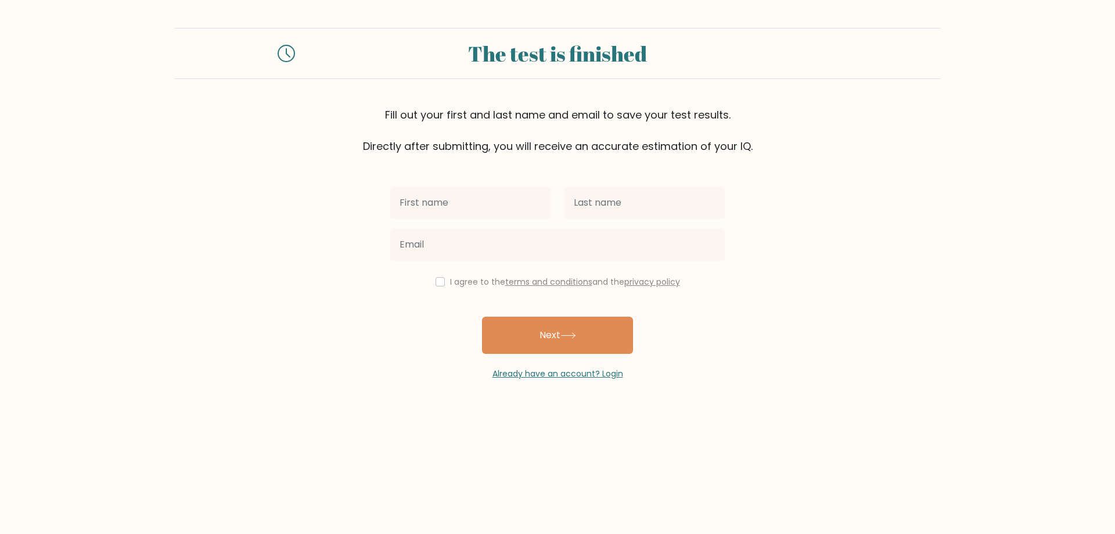
click at [475, 208] on input "text" at bounding box center [470, 202] width 160 height 33
type input "[PERSON_NAME]"
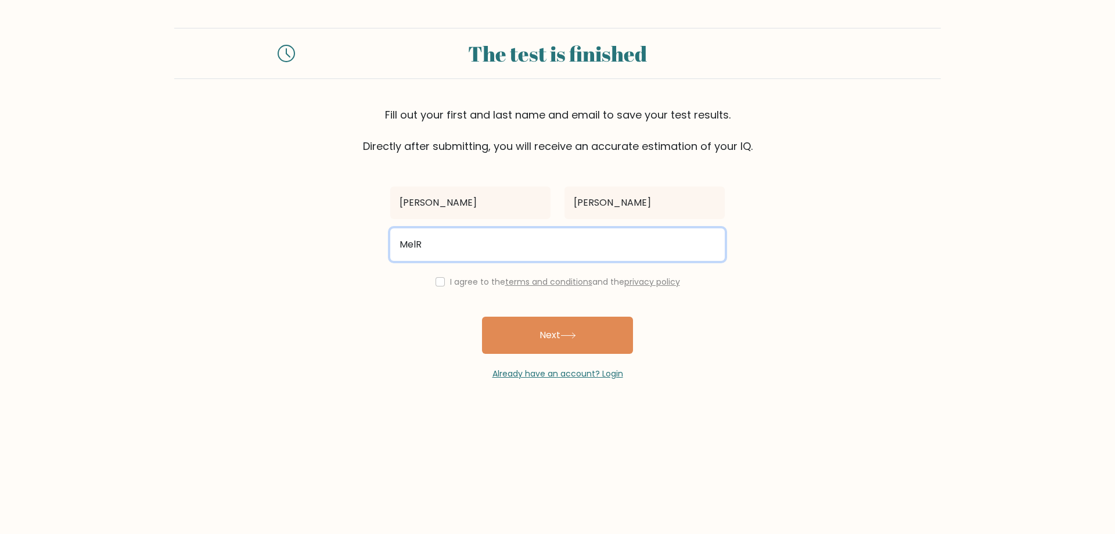
type input "MelRoseWelch@outlook.com"
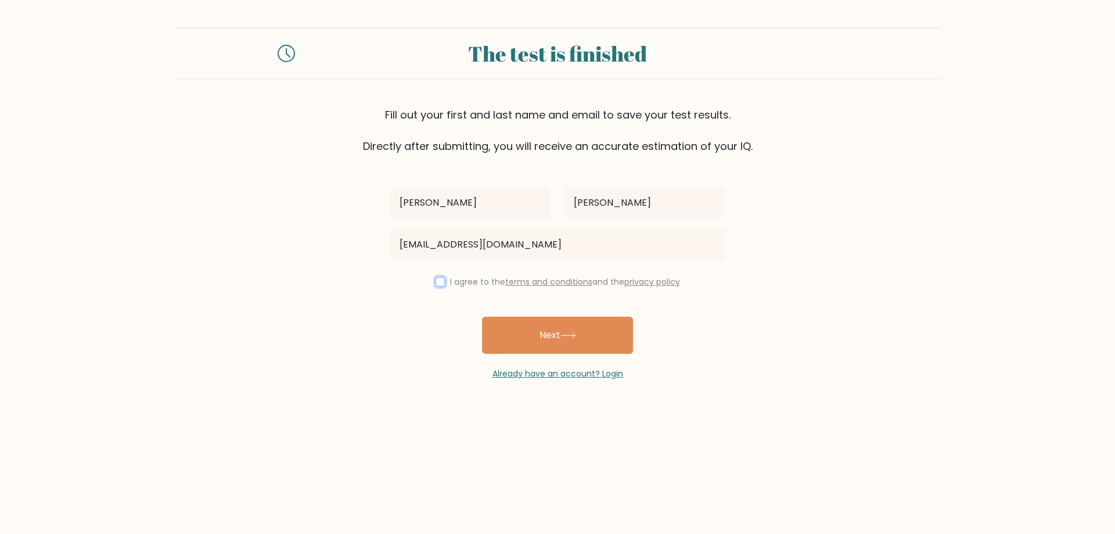
click at [436, 279] on input "checkbox" at bounding box center [440, 281] width 9 height 9
checkbox input "true"
click at [502, 328] on button "Next" at bounding box center [557, 335] width 151 height 37
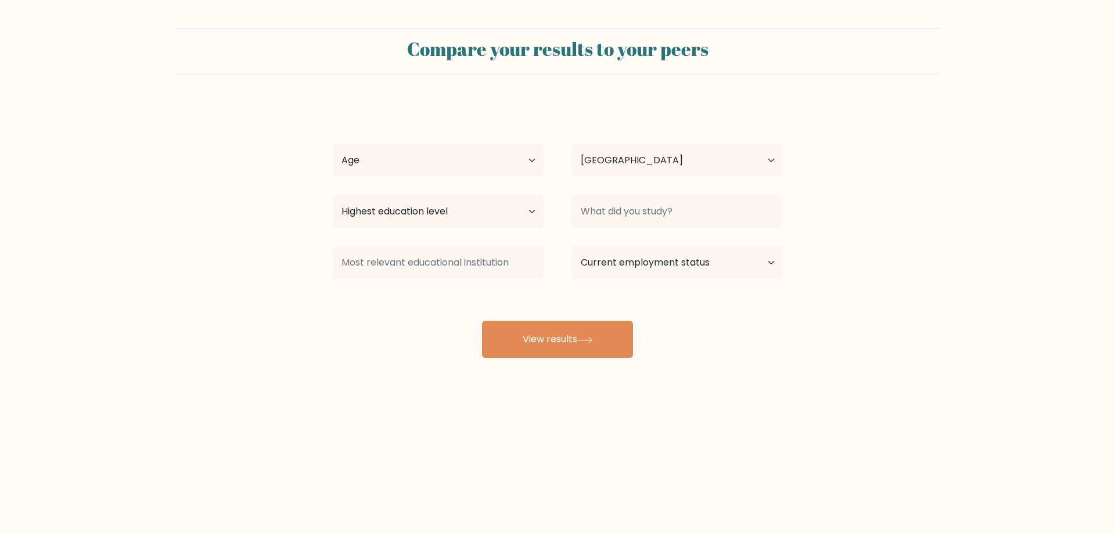
select select "US"
click at [432, 173] on select "Age Under [DEMOGRAPHIC_DATA] [DEMOGRAPHIC_DATA] [DEMOGRAPHIC_DATA] [DEMOGRAPHIC…" at bounding box center [437, 160] width 211 height 33
select select "25_34"
click at [332, 144] on select "Age Under [DEMOGRAPHIC_DATA] [DEMOGRAPHIC_DATA] [DEMOGRAPHIC_DATA] [DEMOGRAPHIC…" at bounding box center [437, 160] width 211 height 33
click at [524, 215] on select "Highest education level No schooling Primary Lower Secondary Upper Secondary Oc…" at bounding box center [437, 211] width 211 height 33
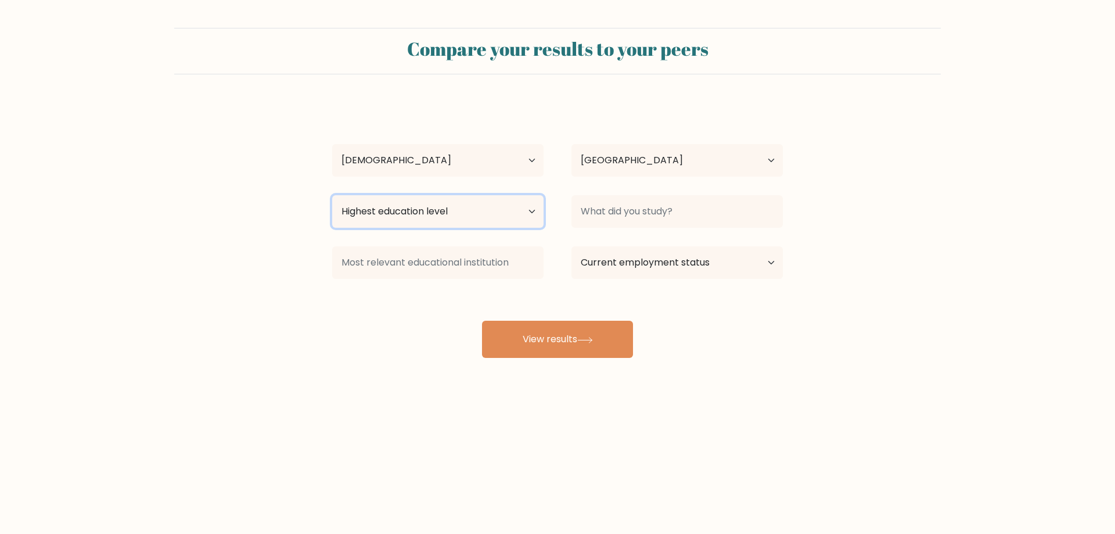
select select "bachelors_degree"
click at [332, 195] on select "Highest education level No schooling Primary Lower Secondary Upper Secondary Oc…" at bounding box center [437, 211] width 211 height 33
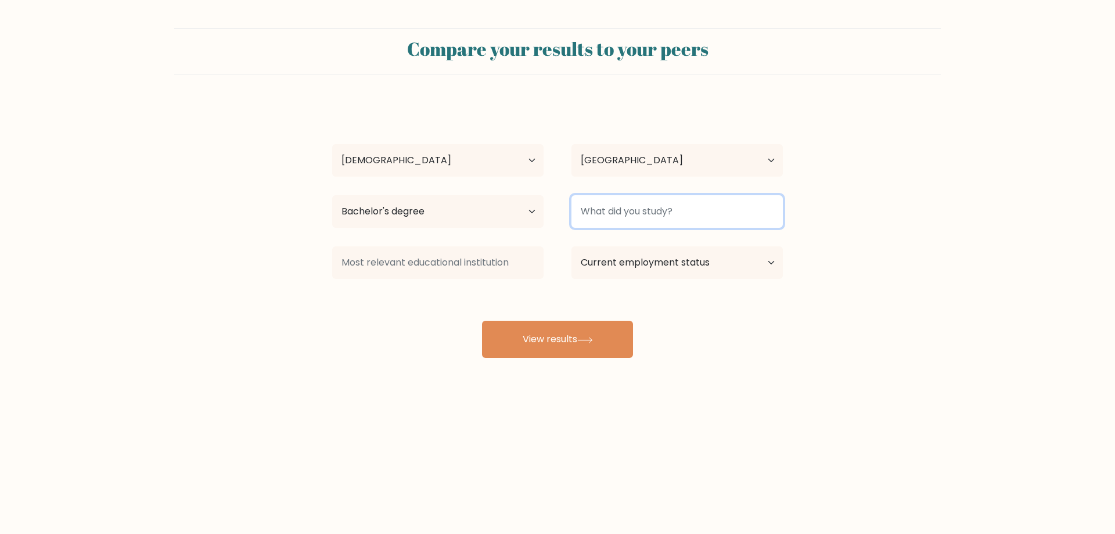
click at [638, 221] on input at bounding box center [677, 211] width 211 height 33
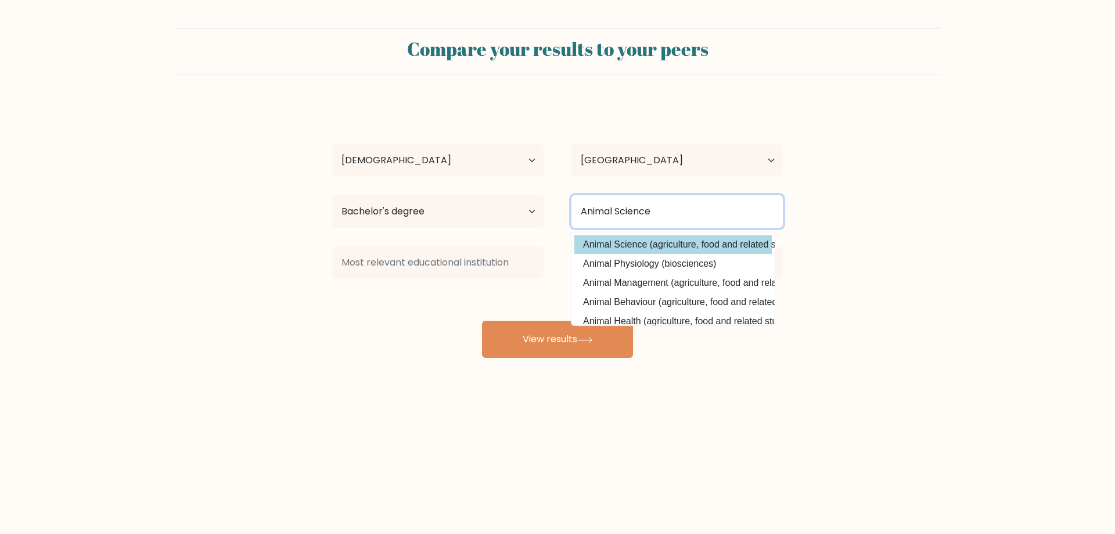
type input "Animal Science"
click at [653, 254] on div "[PERSON_NAME] Age Under [DEMOGRAPHIC_DATA] [DEMOGRAPHIC_DATA] [DEMOGRAPHIC_DATA…" at bounding box center [557, 230] width 465 height 256
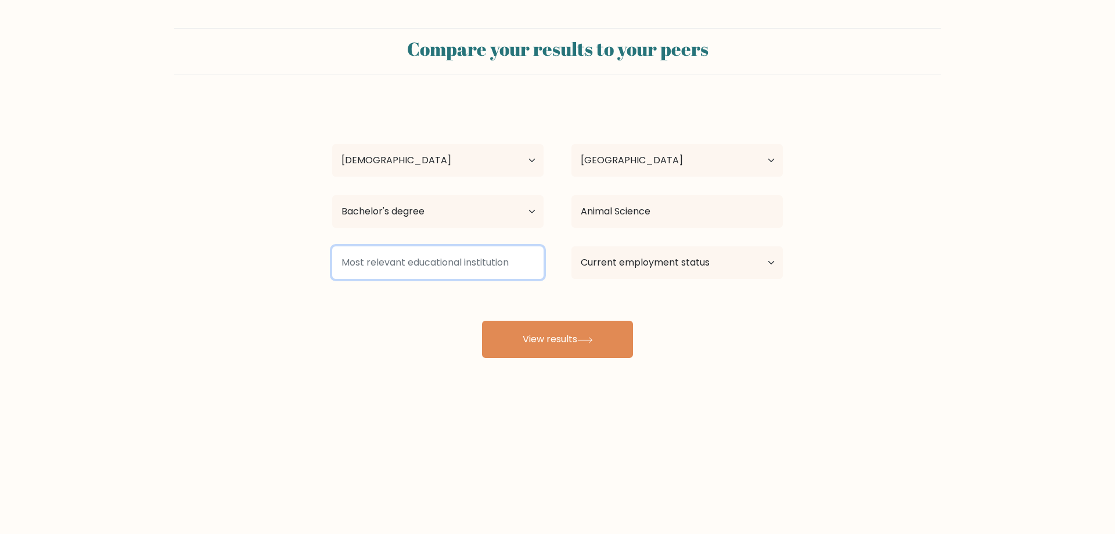
click at [419, 261] on input at bounding box center [437, 262] width 211 height 33
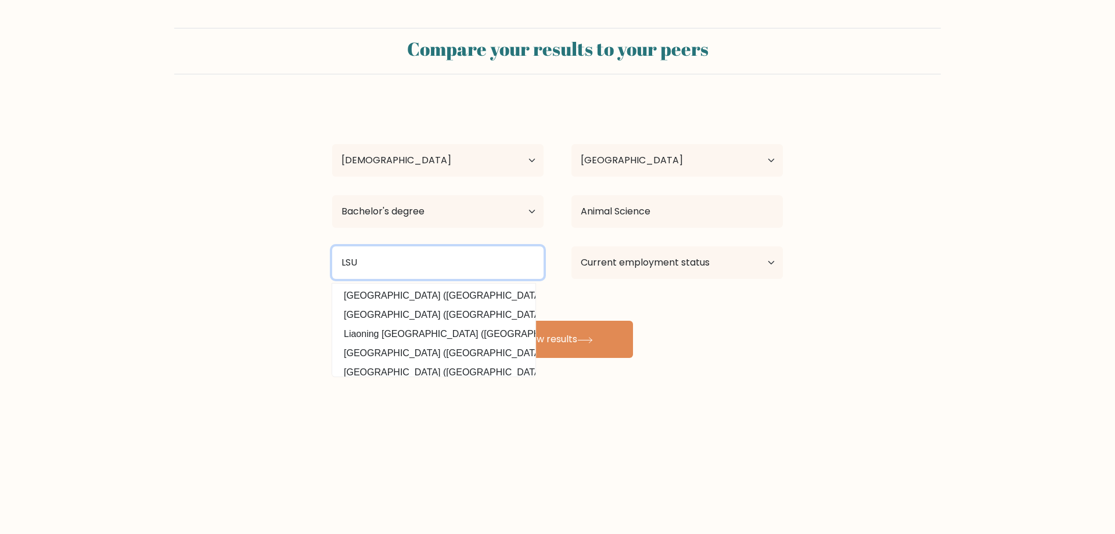
drag, startPoint x: 456, startPoint y: 259, endPoint x: 304, endPoint y: 261, distance: 152.2
click at [304, 261] on form "Compare your results to your peers [PERSON_NAME] Age Under [DEMOGRAPHIC_DATA] […" at bounding box center [557, 193] width 1115 height 330
type input "louisia"
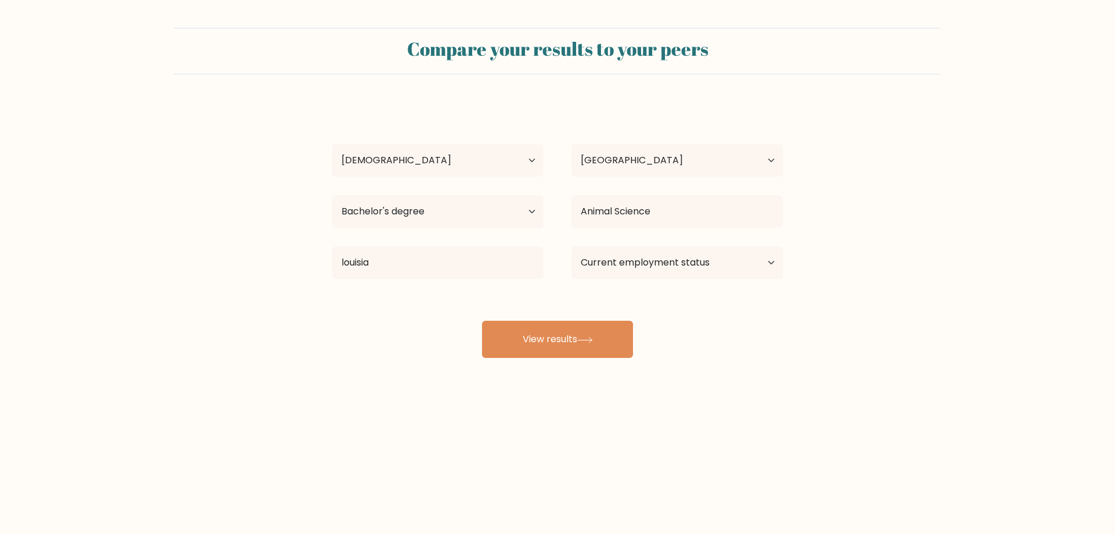
click at [343, 299] on div "[PERSON_NAME] Age Under [DEMOGRAPHIC_DATA] [DEMOGRAPHIC_DATA] [DEMOGRAPHIC_DATA…" at bounding box center [557, 230] width 465 height 256
click at [633, 252] on select "Current employment status Employed Student Retired Other / prefer not to answer" at bounding box center [677, 262] width 211 height 33
select select "employed"
click at [572, 246] on select "Current employment status Employed Student Retired Other / prefer not to answer" at bounding box center [677, 262] width 211 height 33
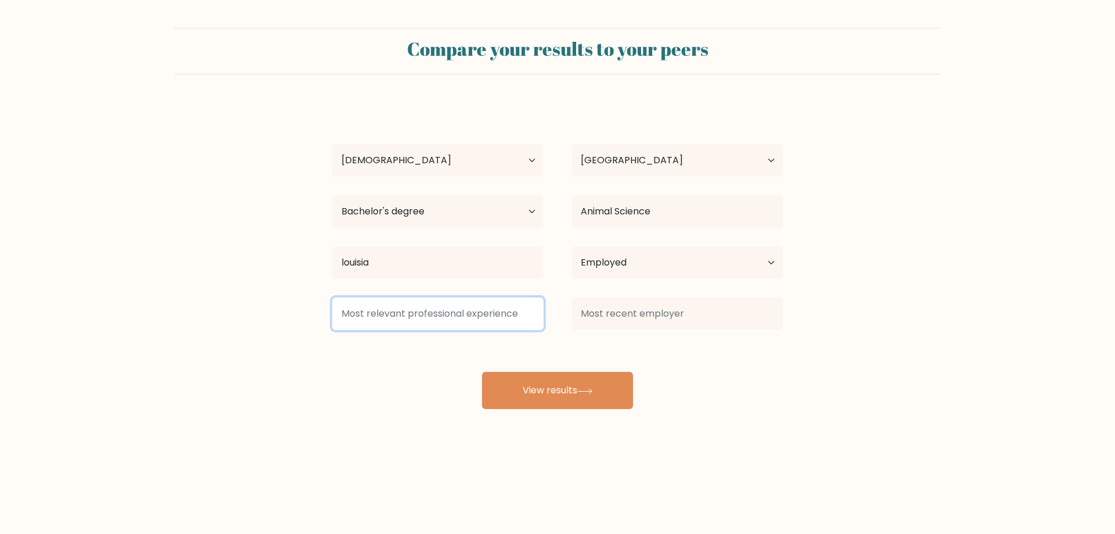
click at [490, 314] on input at bounding box center [437, 313] width 211 height 33
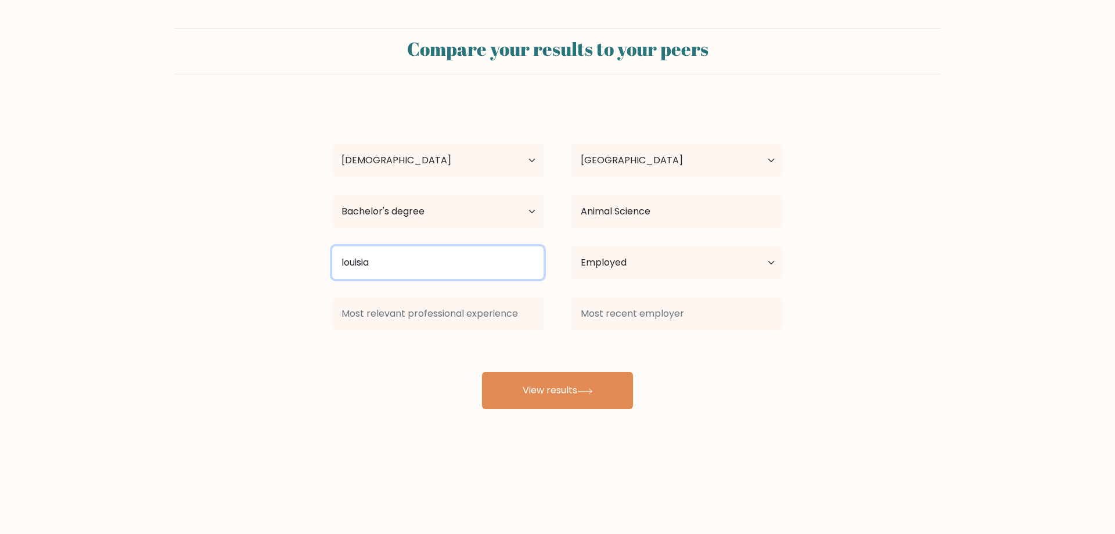
click at [395, 257] on input "louisia" at bounding box center [437, 262] width 211 height 33
type input "l"
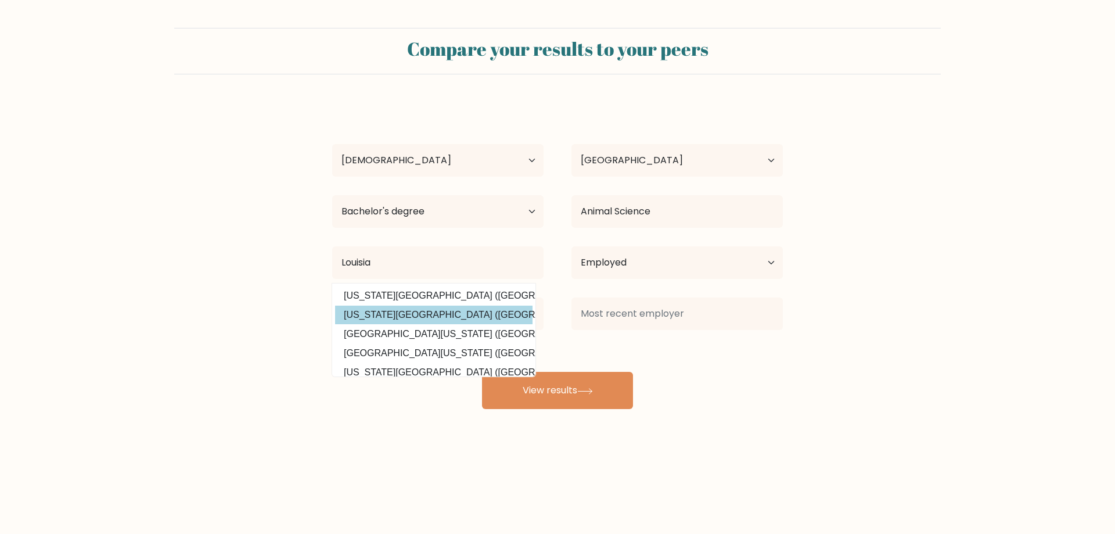
click at [400, 314] on option "[US_STATE][GEOGRAPHIC_DATA] ([GEOGRAPHIC_DATA])" at bounding box center [434, 315] width 198 height 19
type input "[US_STATE][GEOGRAPHIC_DATA]"
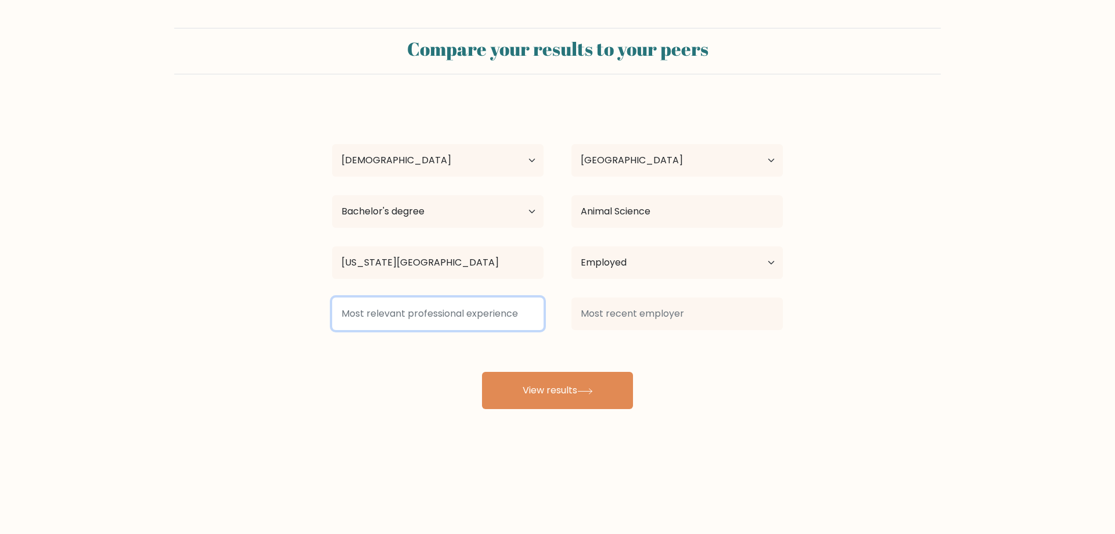
click at [400, 314] on input at bounding box center [437, 313] width 211 height 33
type input "L"
type input "l"
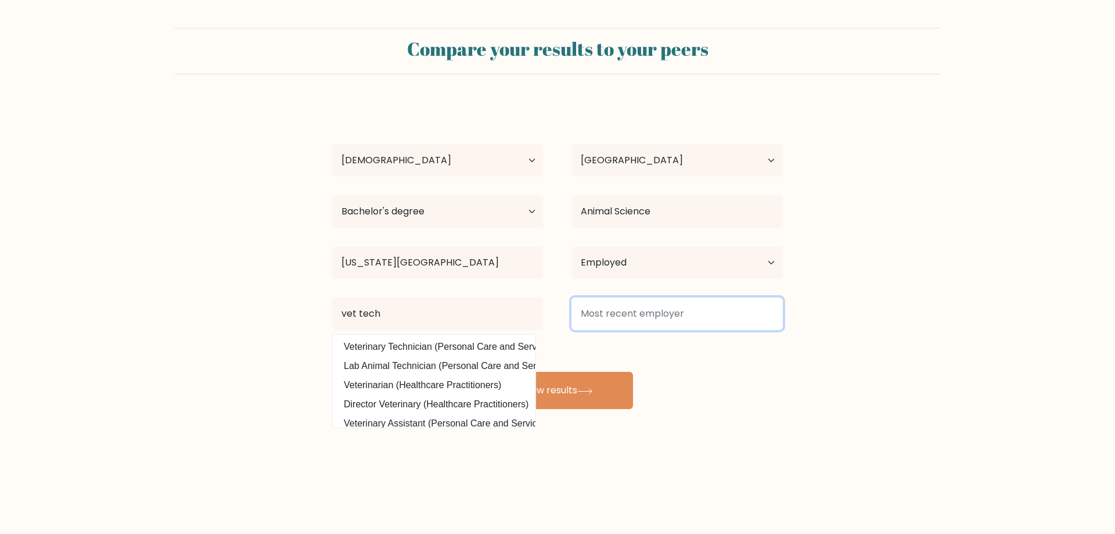
click at [602, 303] on input at bounding box center [677, 313] width 211 height 33
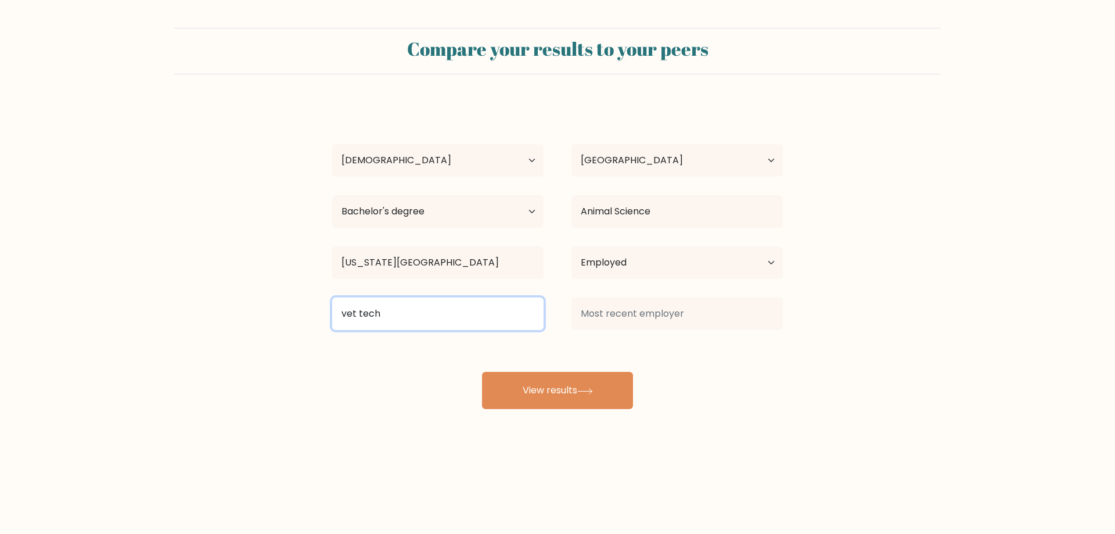
click at [434, 318] on input "vet tech" at bounding box center [437, 313] width 211 height 33
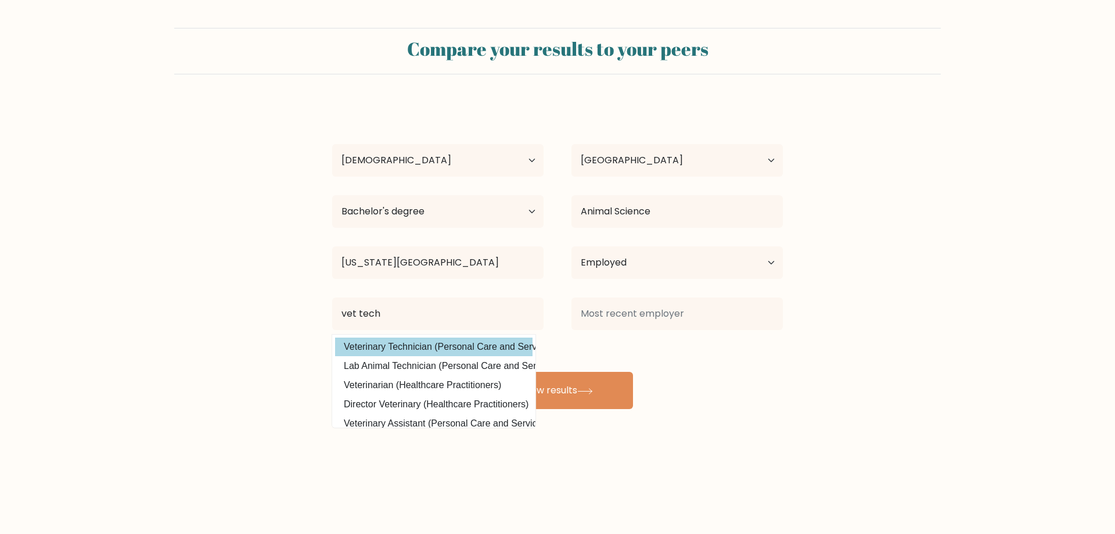
click at [449, 349] on option "Veterinary Technician (Personal Care and Service)" at bounding box center [434, 347] width 198 height 19
type input "Veterinary Technician"
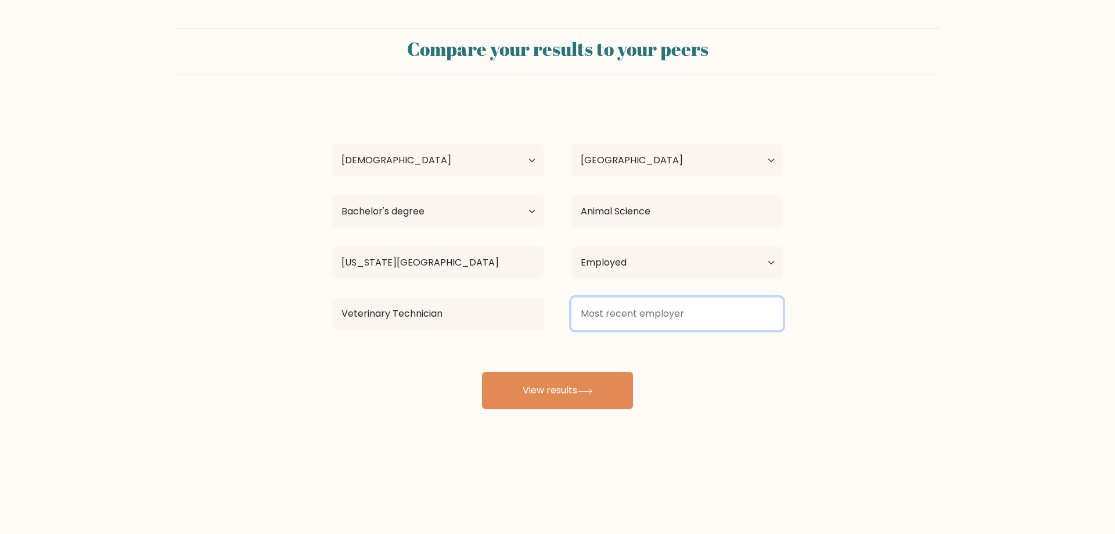
click at [705, 315] on input at bounding box center [677, 313] width 211 height 33
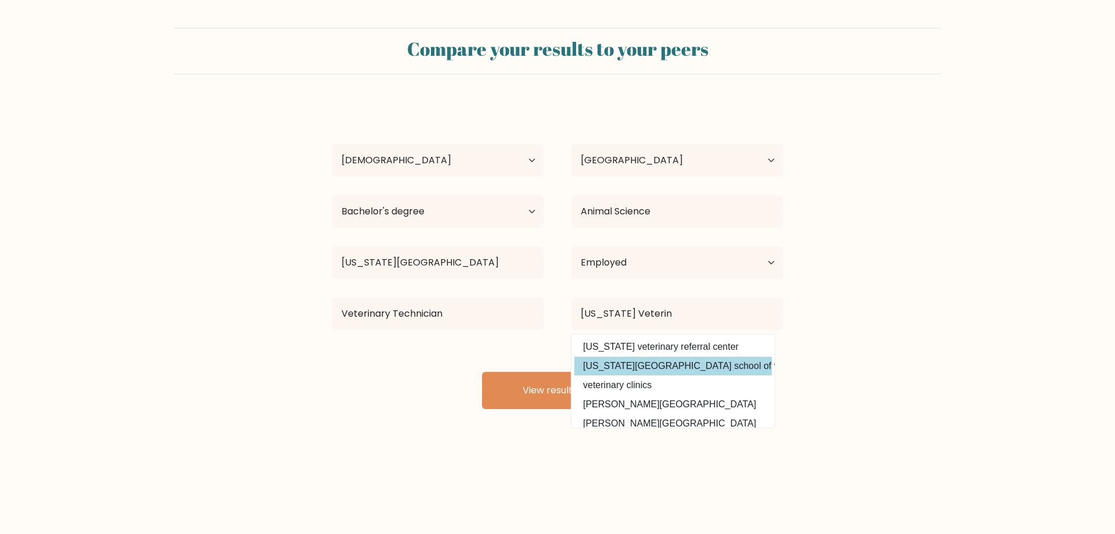
click at [728, 371] on option "[US_STATE][GEOGRAPHIC_DATA] school of veterinary medicine" at bounding box center [674, 366] width 198 height 19
type input "[US_STATE][GEOGRAPHIC_DATA] school of veterinary medicine"
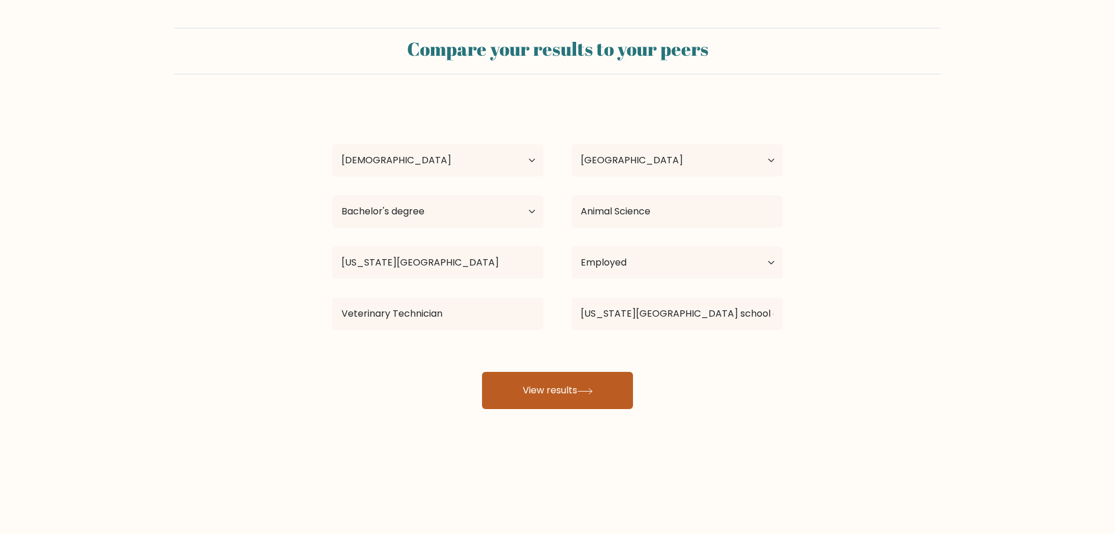
click at [619, 385] on button "View results" at bounding box center [557, 390] width 151 height 37
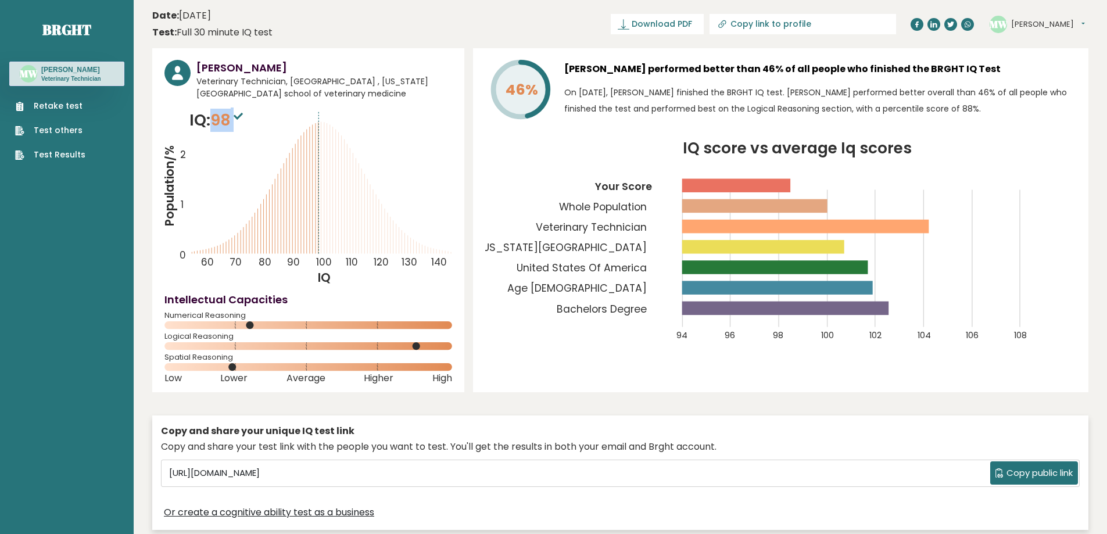
click at [235, 125] on p "IQ: 98" at bounding box center [217, 120] width 56 height 23
click at [269, 110] on icon "Population/% IQ 0 1 2 60 70 80 90 100 110 120 130 140" at bounding box center [308, 197] width 288 height 177
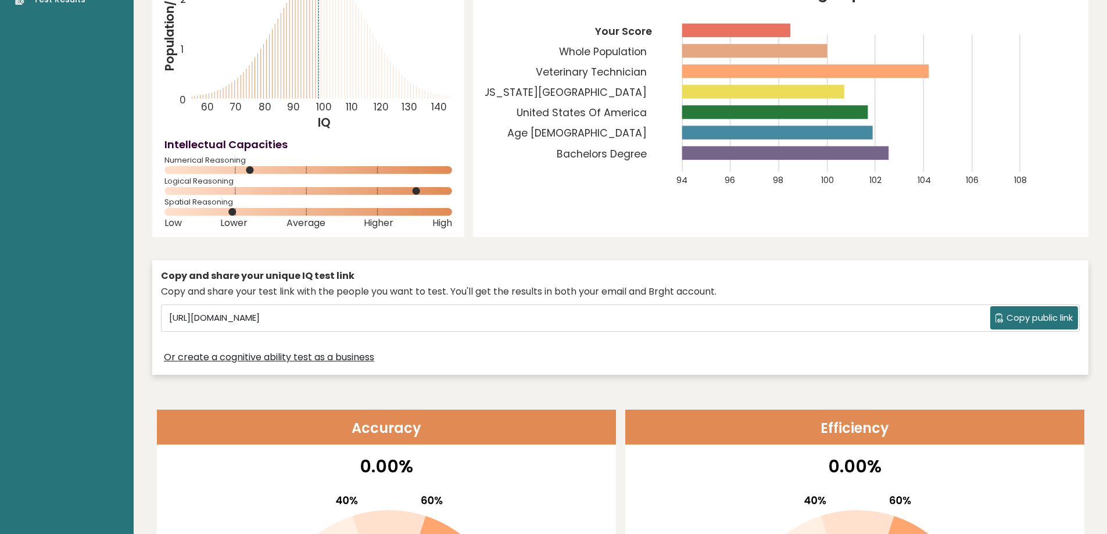
scroll to position [465, 0]
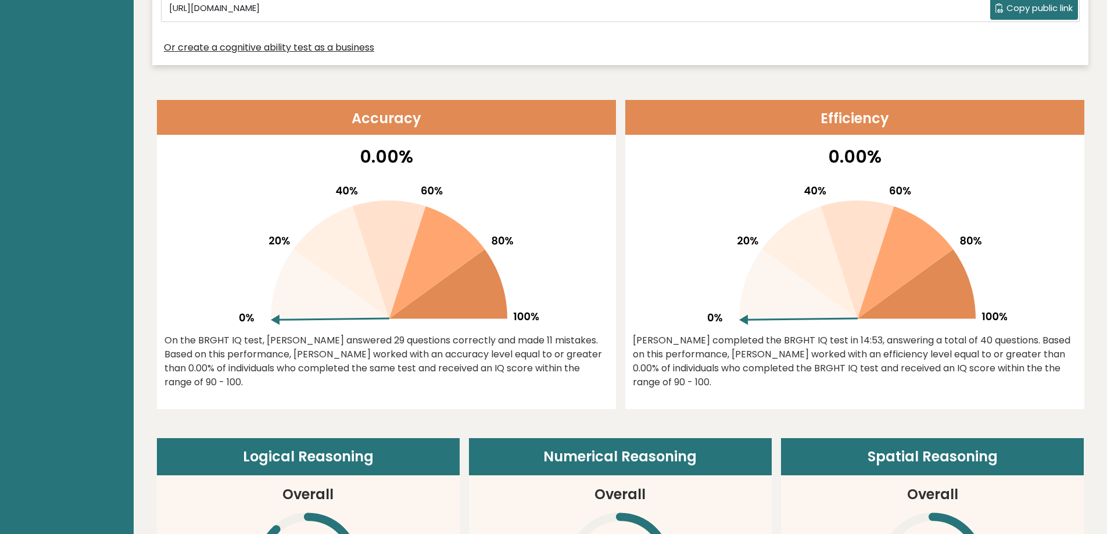
drag, startPoint x: 428, startPoint y: 151, endPoint x: 223, endPoint y: 198, distance: 210.3
click at [223, 198] on div "0.00% On the BRGHT IQ test, Melissa Welch answered 29 questions correctly and m…" at bounding box center [386, 275] width 459 height 265
drag, startPoint x: 381, startPoint y: 339, endPoint x: 548, endPoint y: 340, distance: 167.3
click at [548, 340] on div "On the BRGHT IQ test, Melissa Welch answered 29 questions correctly and made 11…" at bounding box center [386, 361] width 444 height 56
click at [559, 274] on div at bounding box center [386, 251] width 444 height 148
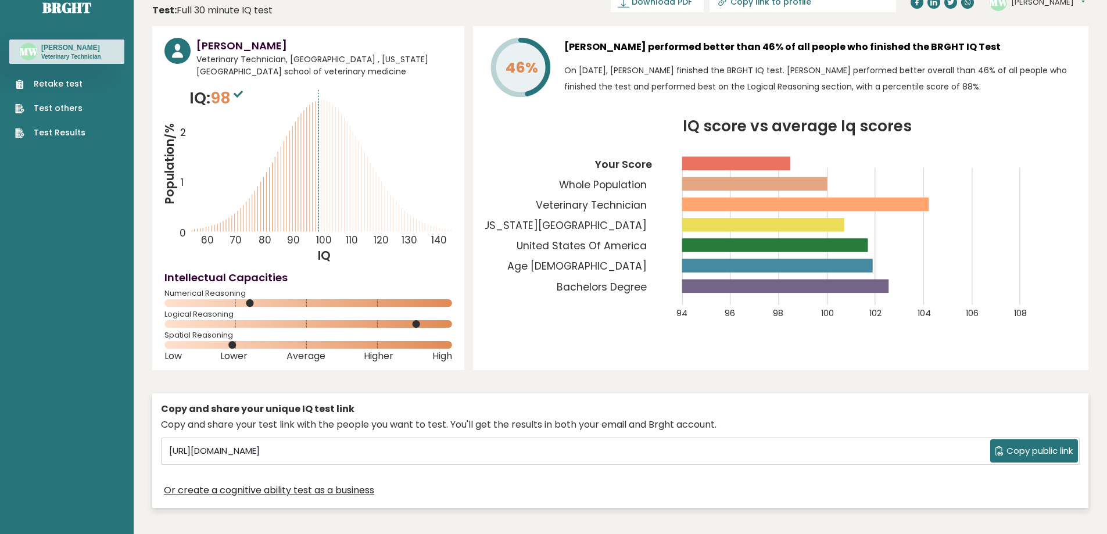
scroll to position [0, 0]
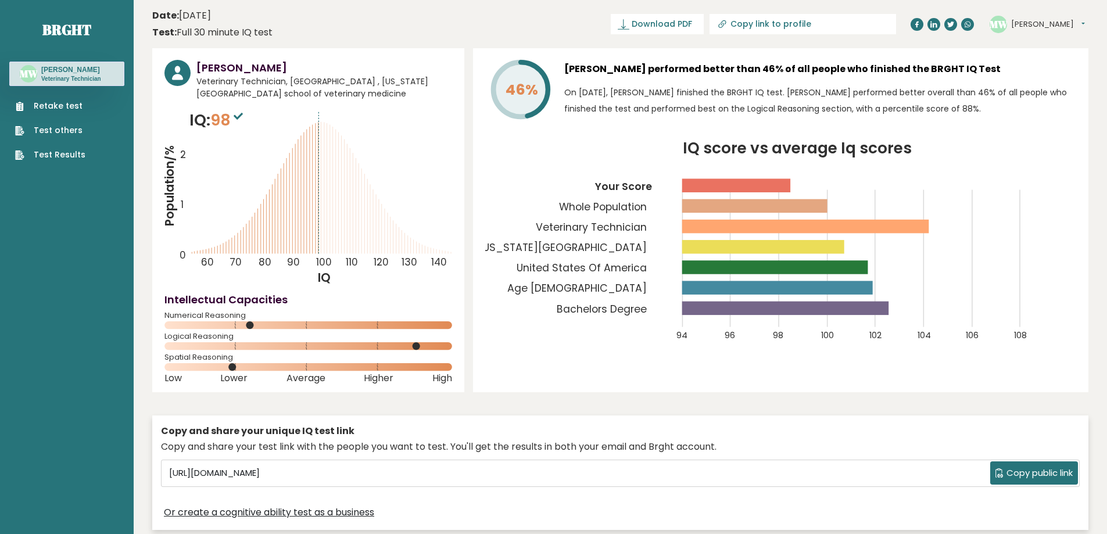
drag, startPoint x: 211, startPoint y: 36, endPoint x: 266, endPoint y: 40, distance: 54.8
click at [266, 40] on header "Date: September 10, 2025 Test: Full 30 minute IQ test Download PDF Downloading.…" at bounding box center [620, 24] width 936 height 37
click at [347, 53] on div "Melissa Welch Veterinary Technician, United States of America , louisiana state…" at bounding box center [308, 220] width 312 height 344
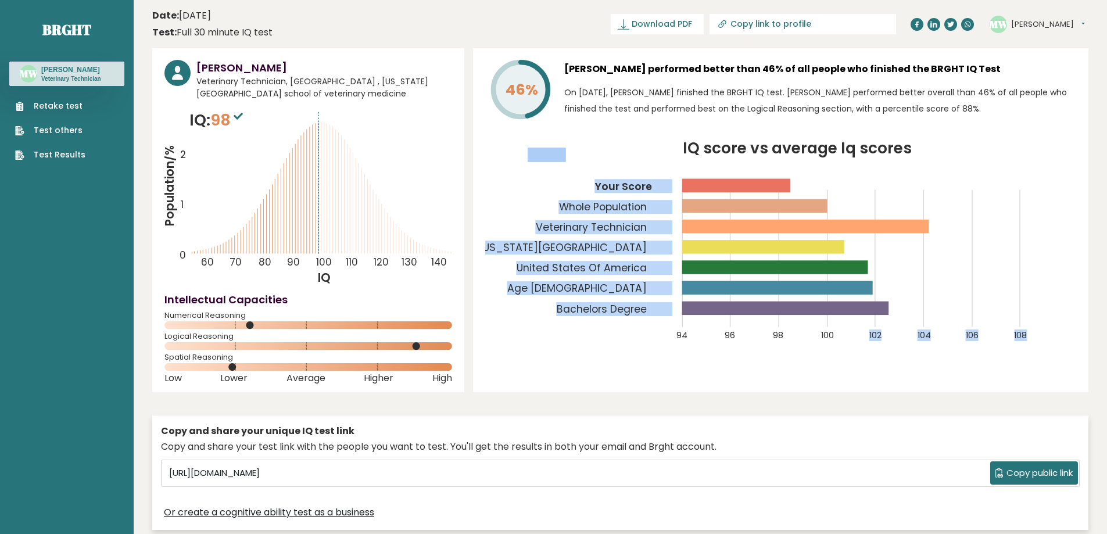
drag, startPoint x: 834, startPoint y: 335, endPoint x: 764, endPoint y: 340, distance: 70.5
click at [809, 315] on g "94 96 98 100 102 104 106 108 Your Score Whole Population Veterinary Technician …" at bounding box center [753, 244] width 548 height 193
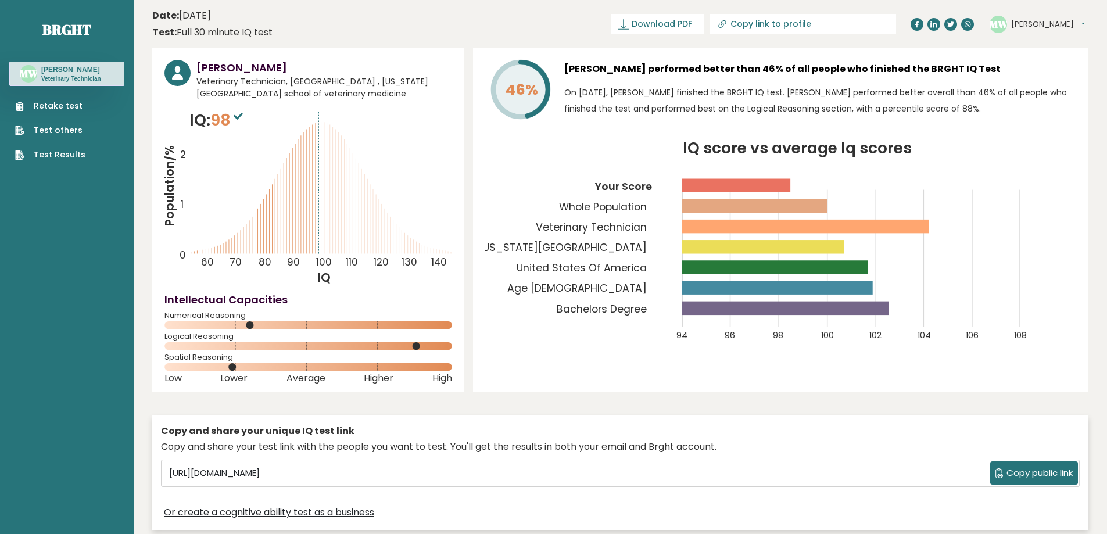
click at [817, 388] on div "46% Melissa Welch performed better than 46% of all people who finished the BRGH…" at bounding box center [780, 220] width 615 height 344
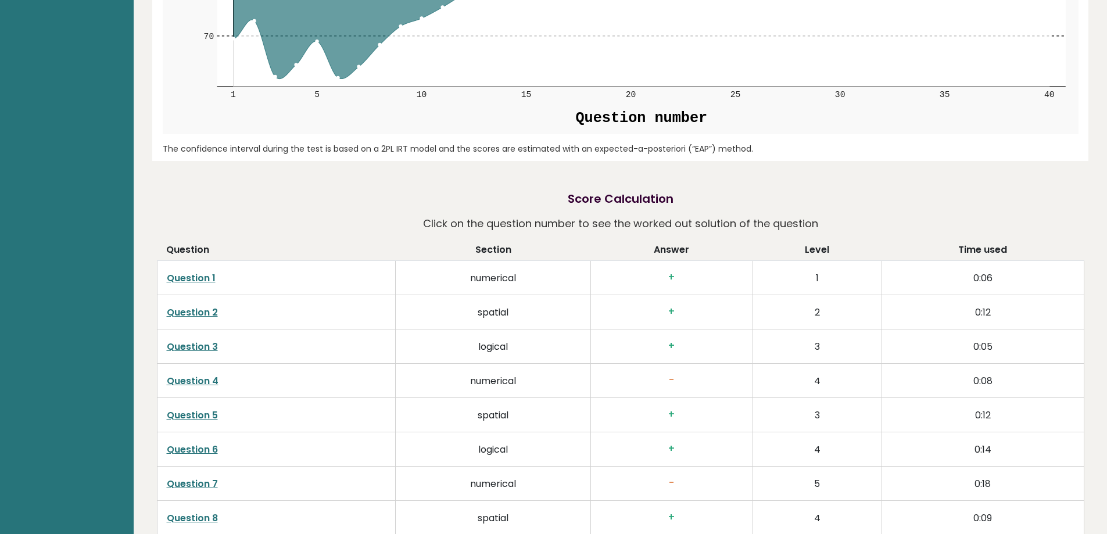
scroll to position [1779, 0]
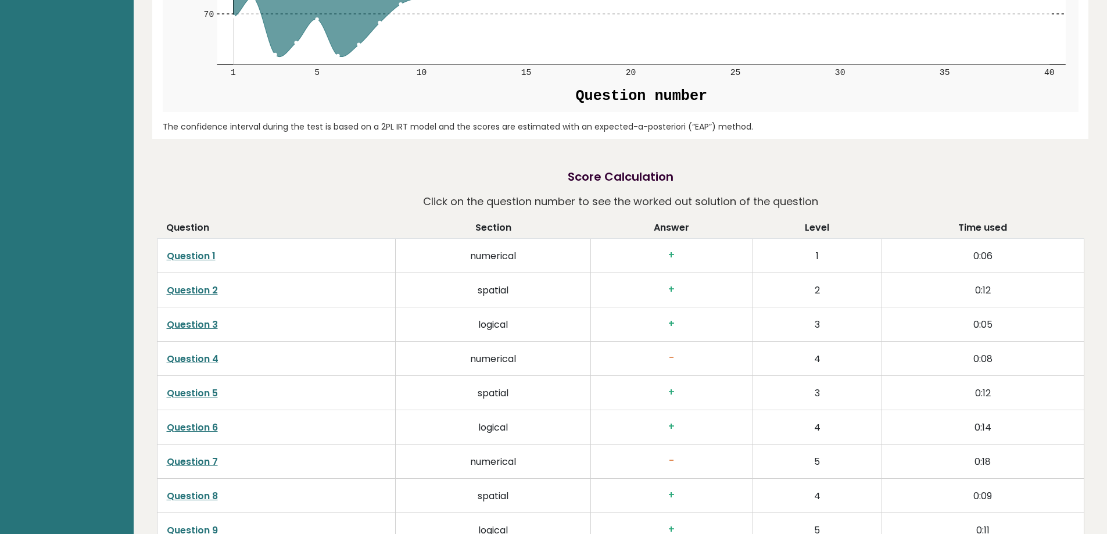
click at [694, 356] on h3 "-" at bounding box center [671, 358] width 143 height 12
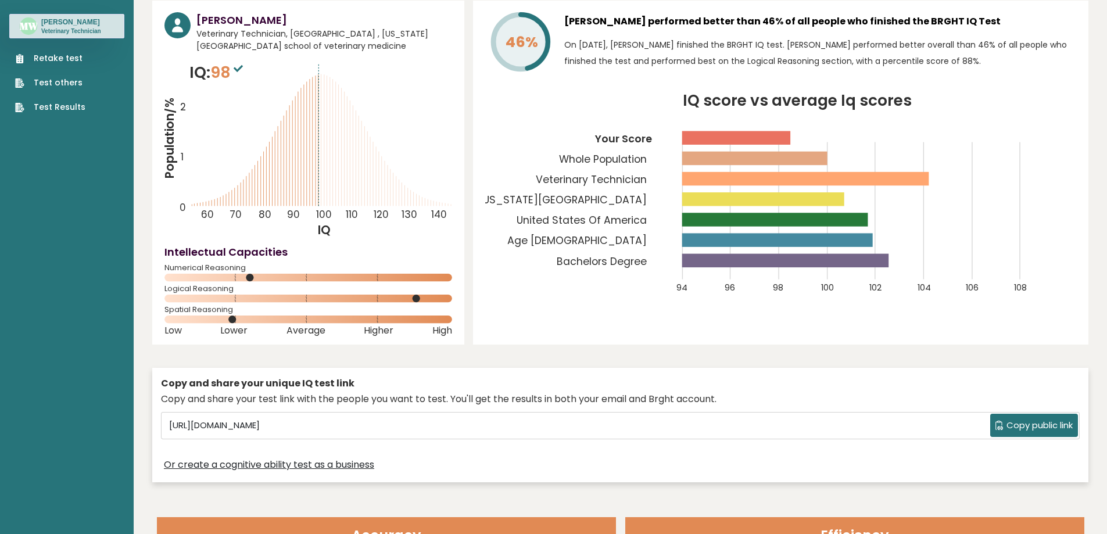
scroll to position [0, 0]
